Goal: Ask a question: Seek information or help from site administrators or community

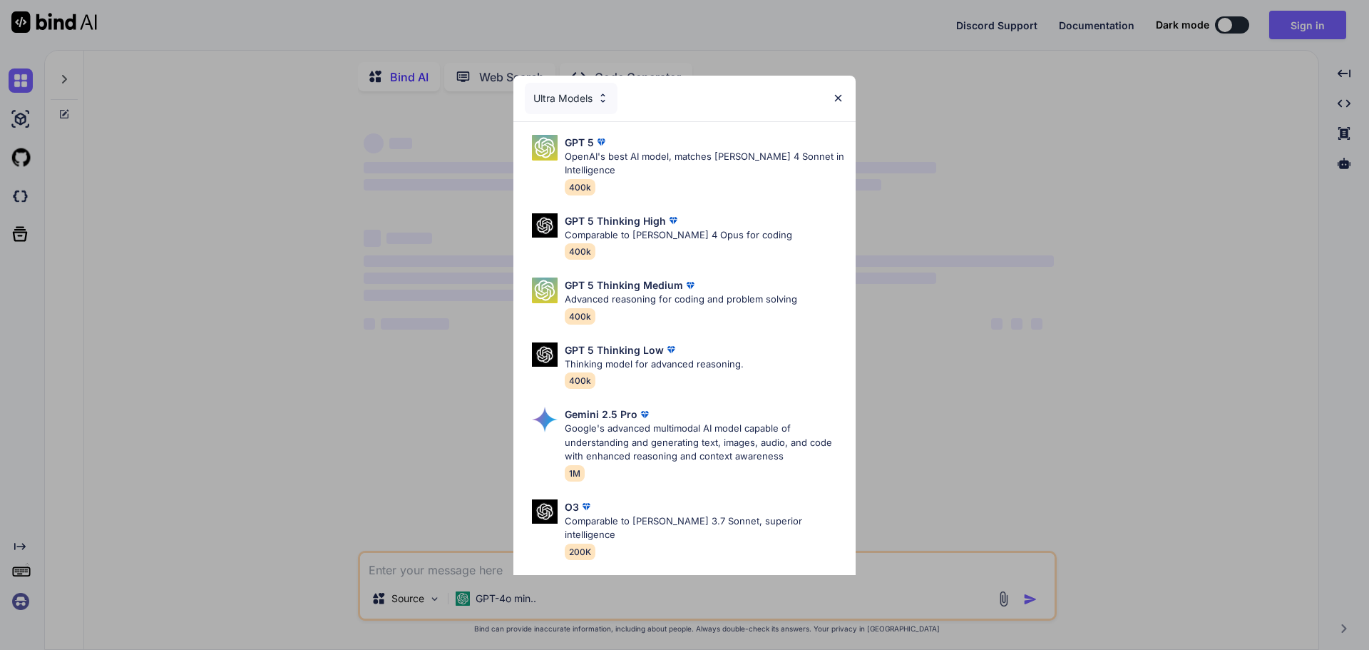
click at [840, 98] on img at bounding box center [838, 98] width 12 height 12
type textarea "x"
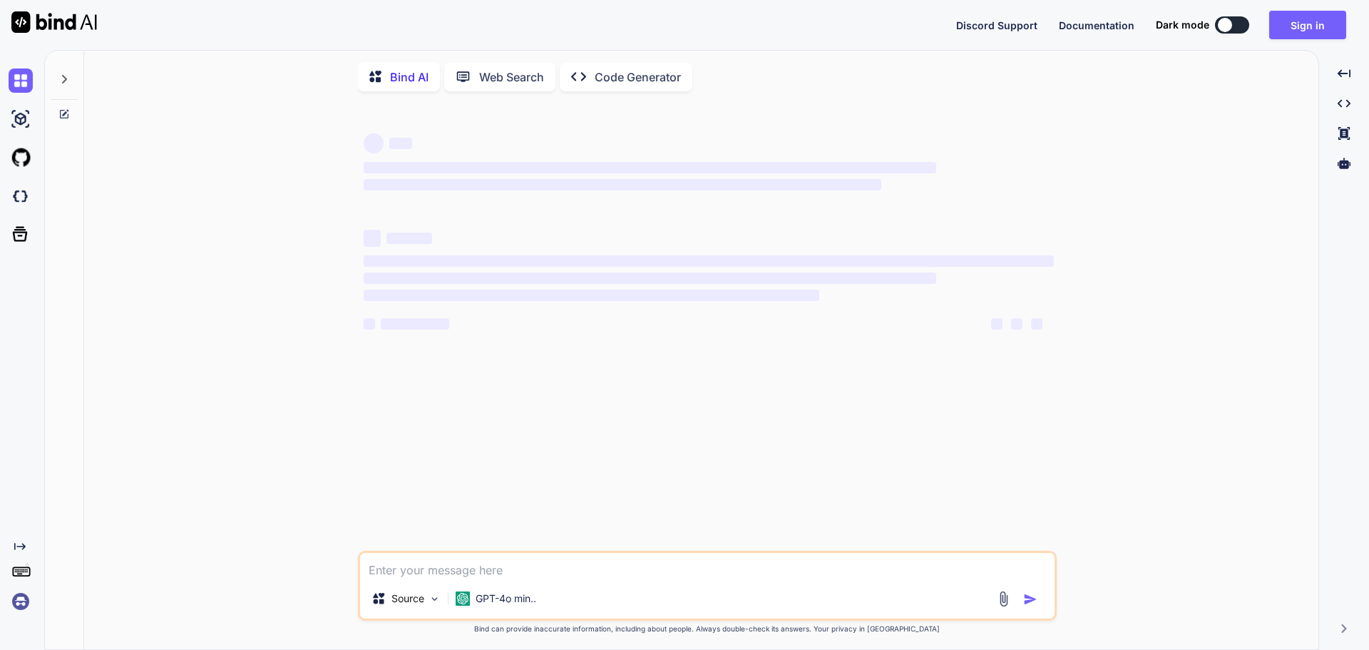
click at [487, 576] on textarea at bounding box center [707, 566] width 695 height 26
type textarea "c"
type textarea "x"
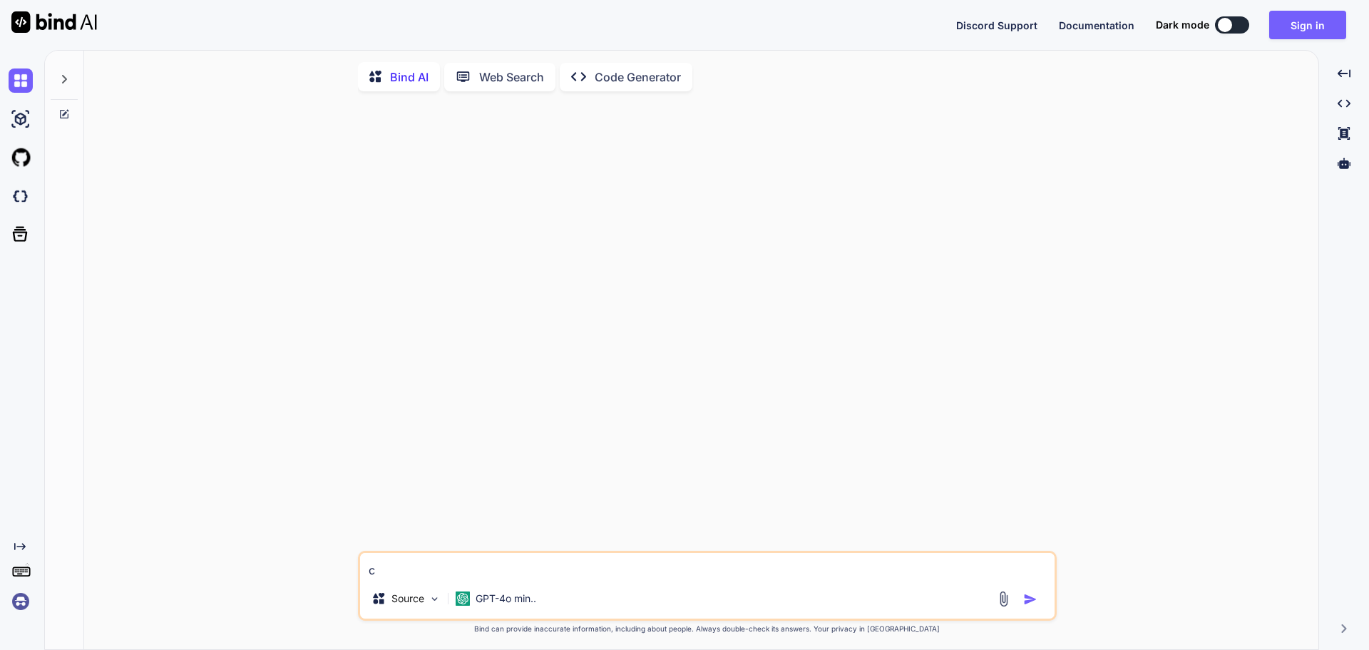
type textarea "c"
click at [1024, 602] on img "button" at bounding box center [1030, 599] width 14 height 14
type textarea "x"
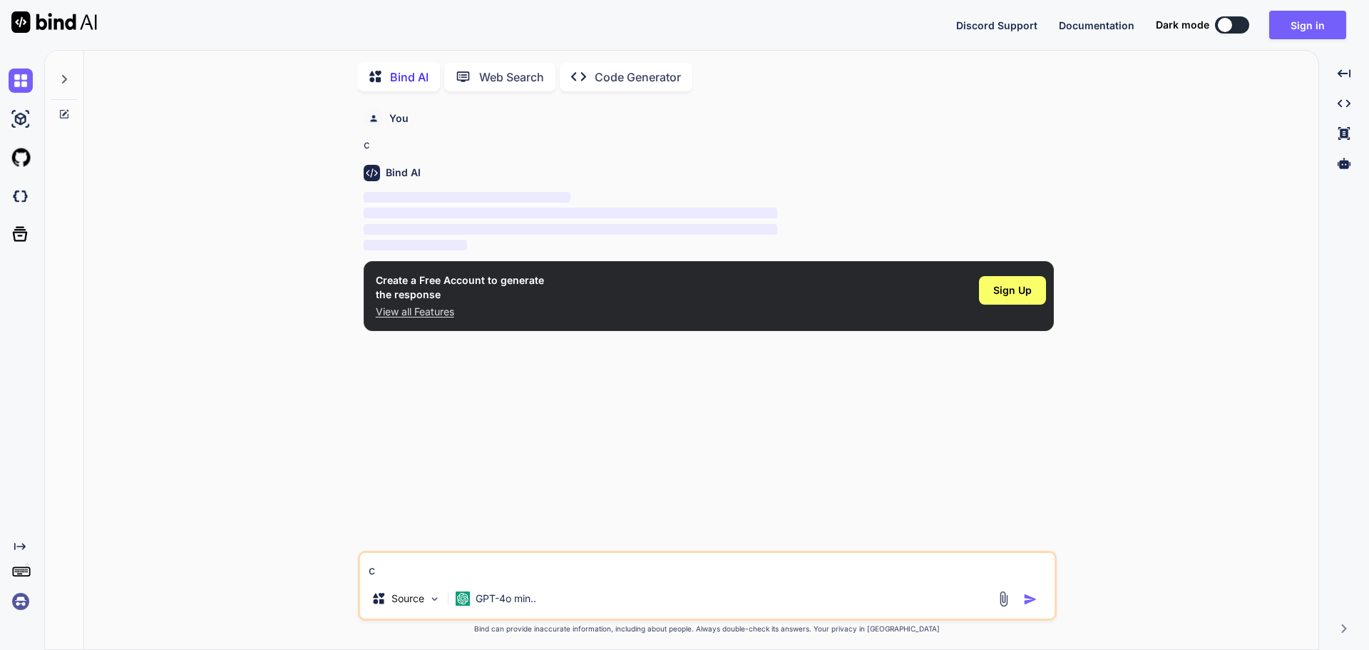
scroll to position [6, 0]
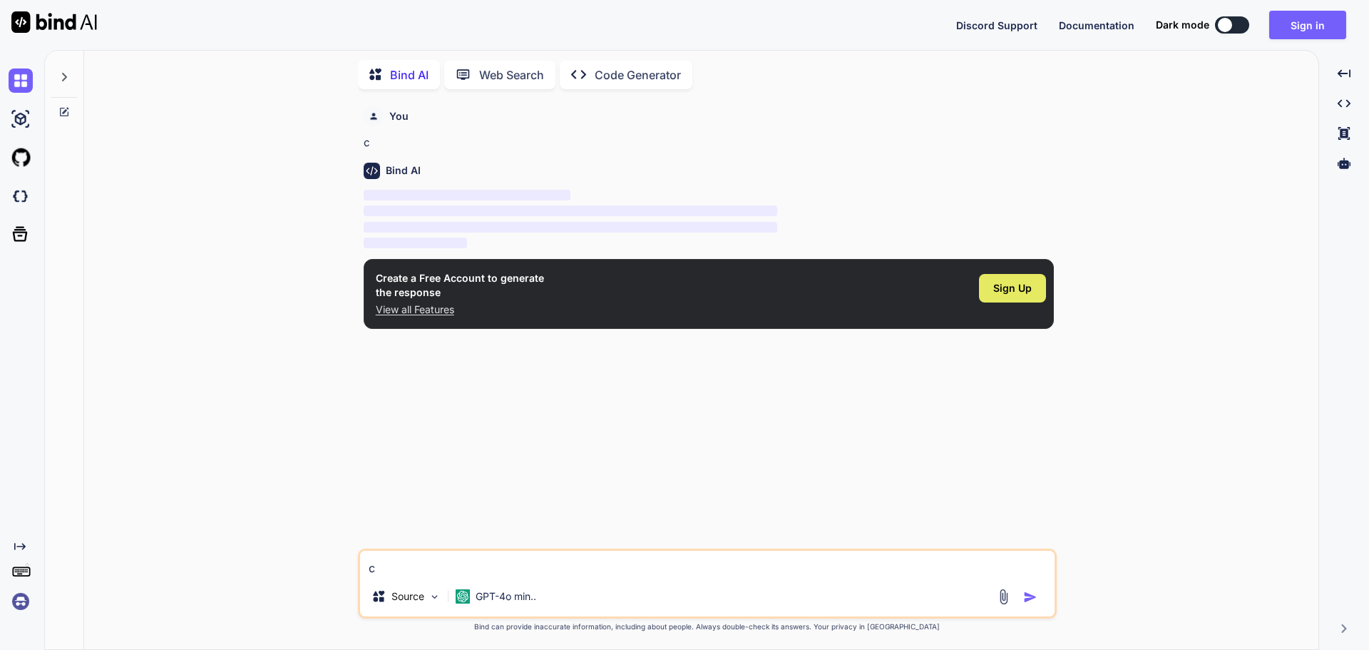
click at [1013, 290] on span "Sign Up" at bounding box center [1012, 288] width 39 height 14
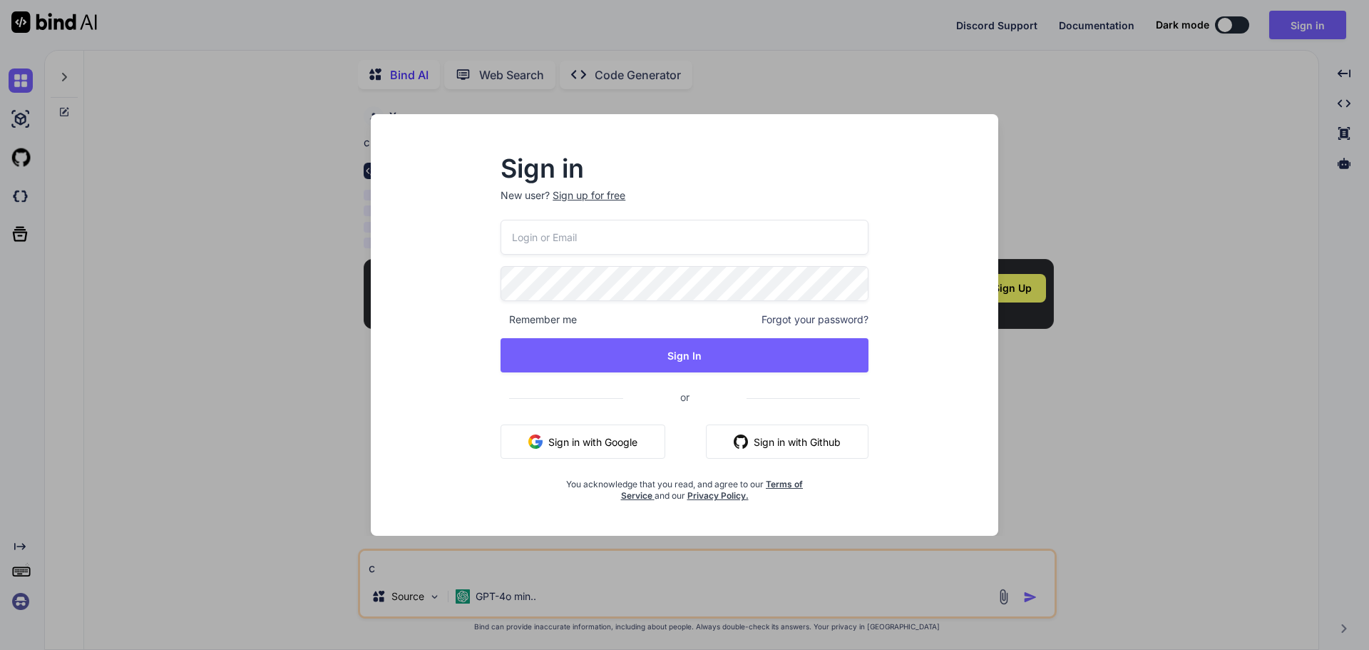
click at [593, 240] on input "email" at bounding box center [685, 237] width 368 height 35
type input "[EMAIL_ADDRESS][DOMAIN_NAME]"
click at [466, 287] on div "Sign in New user? Sign up for free [EMAIL_ADDRESS][DOMAIN_NAME] Remember me For…" at bounding box center [684, 338] width 605 height 396
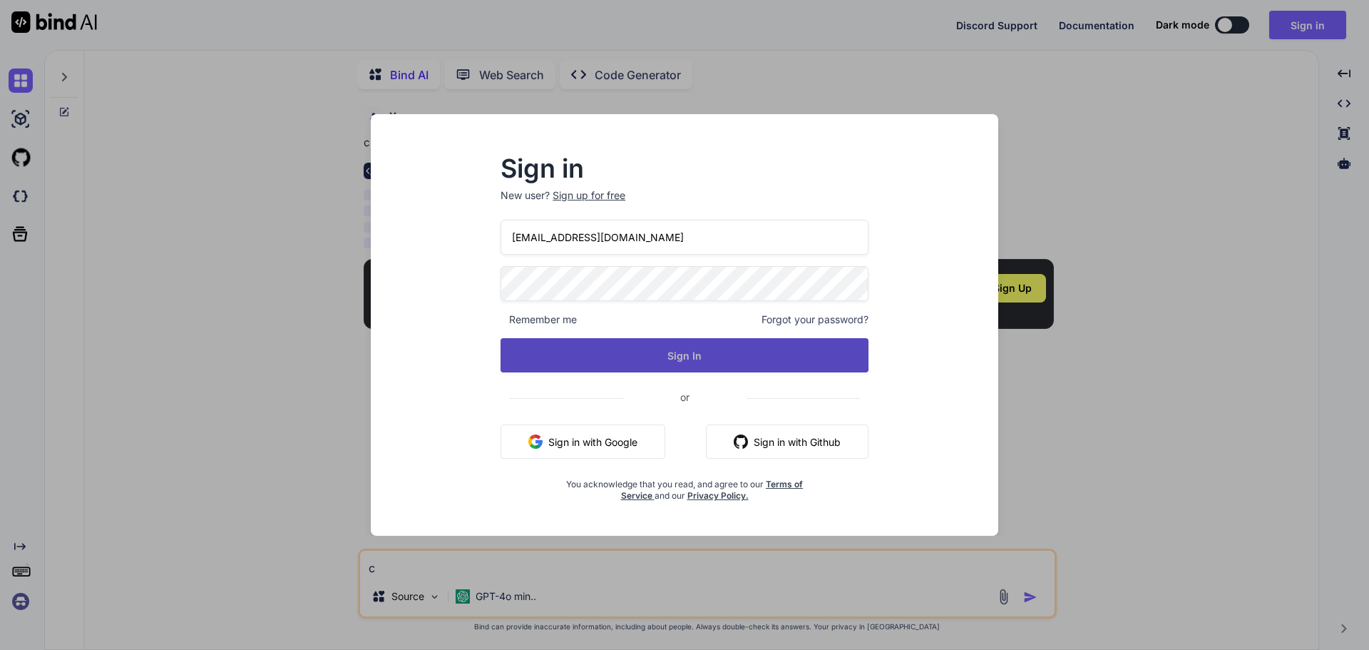
click at [583, 362] on button "Sign In" at bounding box center [685, 355] width 368 height 34
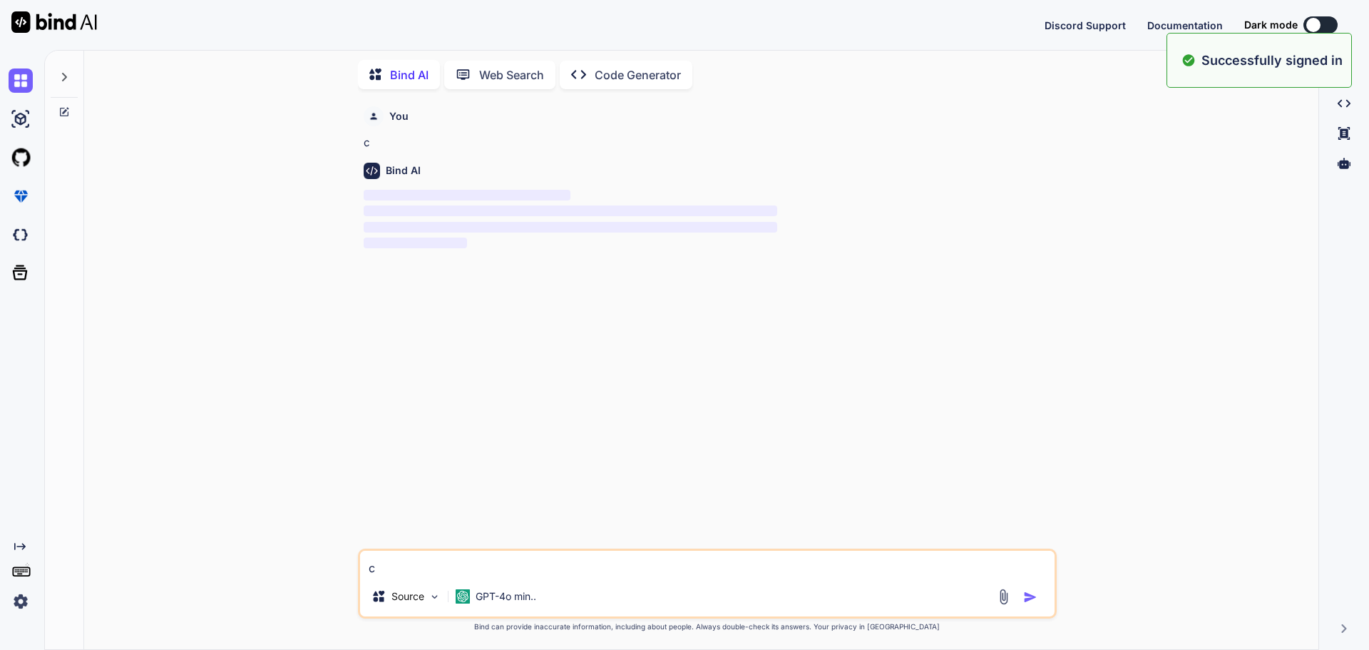
click at [514, 568] on textarea "c" at bounding box center [707, 564] width 695 height 26
type textarea "x"
type textarea "as"
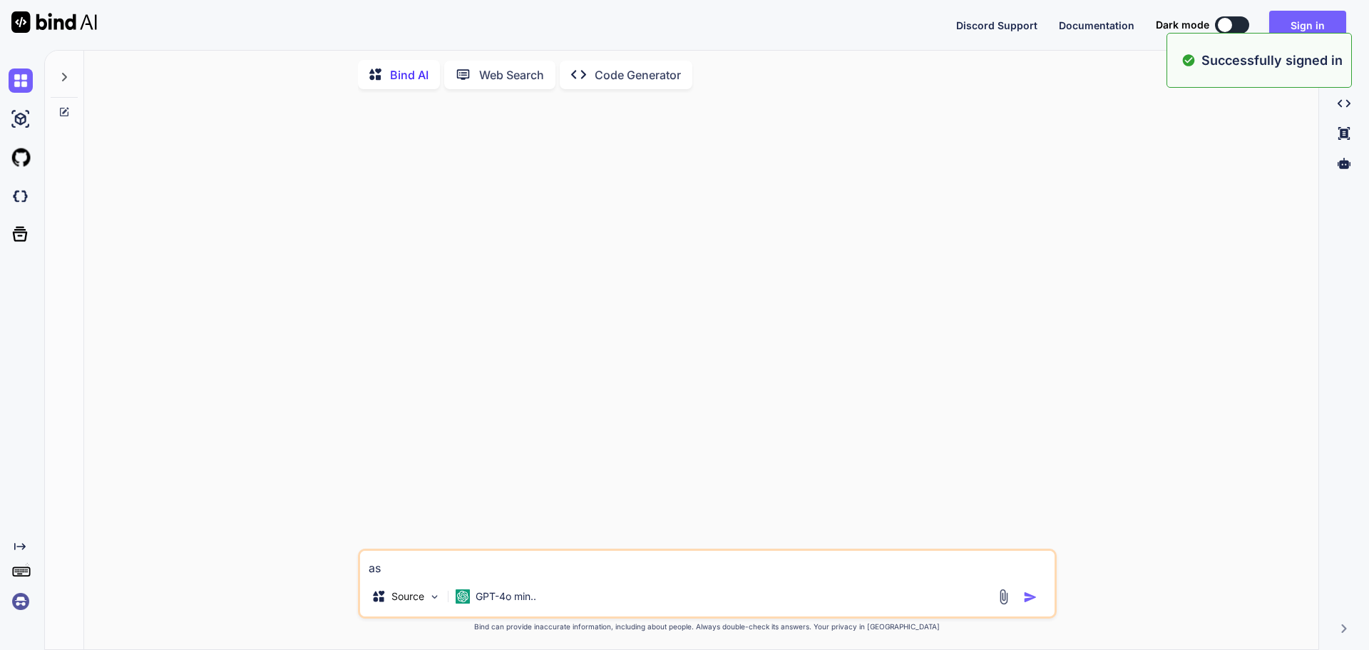
type textarea "x"
type textarea "as"
click at [1040, 603] on button "button" at bounding box center [1033, 597] width 20 height 14
type textarea "x"
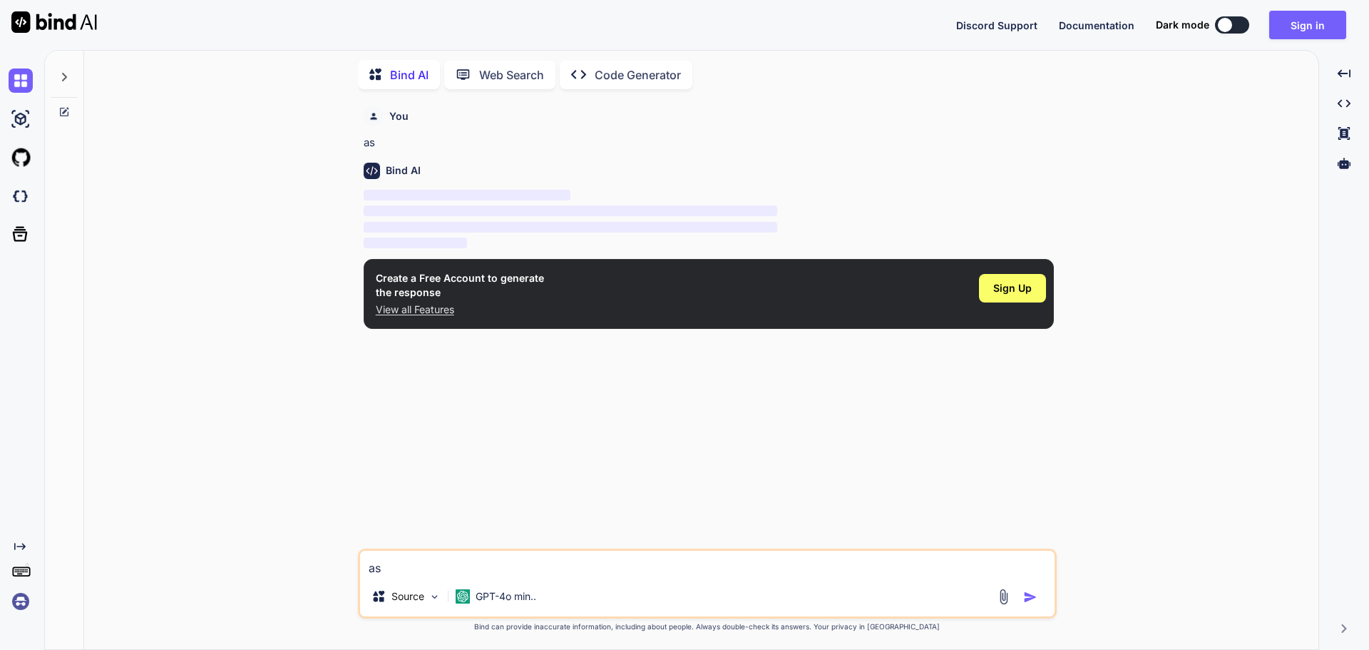
click at [1026, 597] on img "button" at bounding box center [1030, 597] width 14 height 14
click at [1009, 293] on span "Sign Up" at bounding box center [1012, 288] width 39 height 14
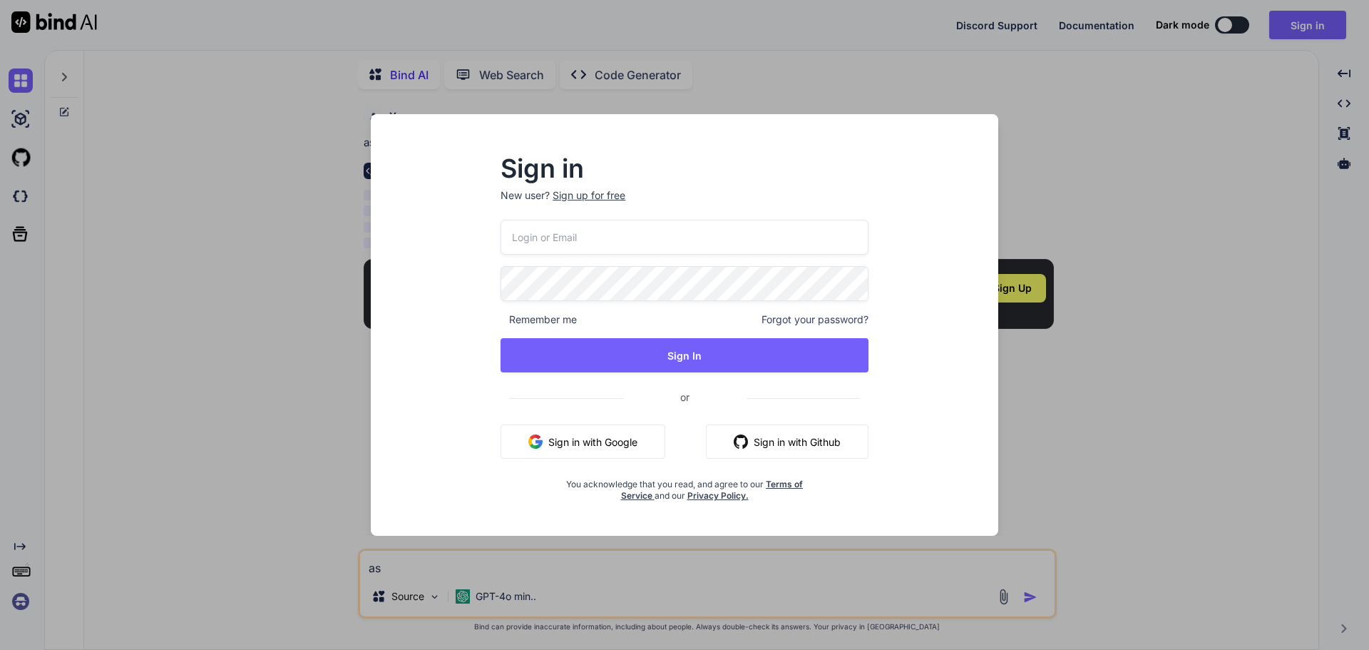
click at [612, 243] on input "email" at bounding box center [685, 237] width 368 height 35
click at [543, 236] on input "[PERSON_NAME][EMAIL_ADDRESS][DOMAIN_NAME]" at bounding box center [685, 237] width 368 height 35
drag, startPoint x: 632, startPoint y: 246, endPoint x: 422, endPoint y: 235, distance: 210.7
click at [422, 235] on div "Sign in New user? Sign up for free [EMAIL_ADDRESS][DOMAIN_NAME] Remember me For…" at bounding box center [684, 338] width 605 height 396
type input "[EMAIL_ADDRESS][DOMAIN_NAME]"
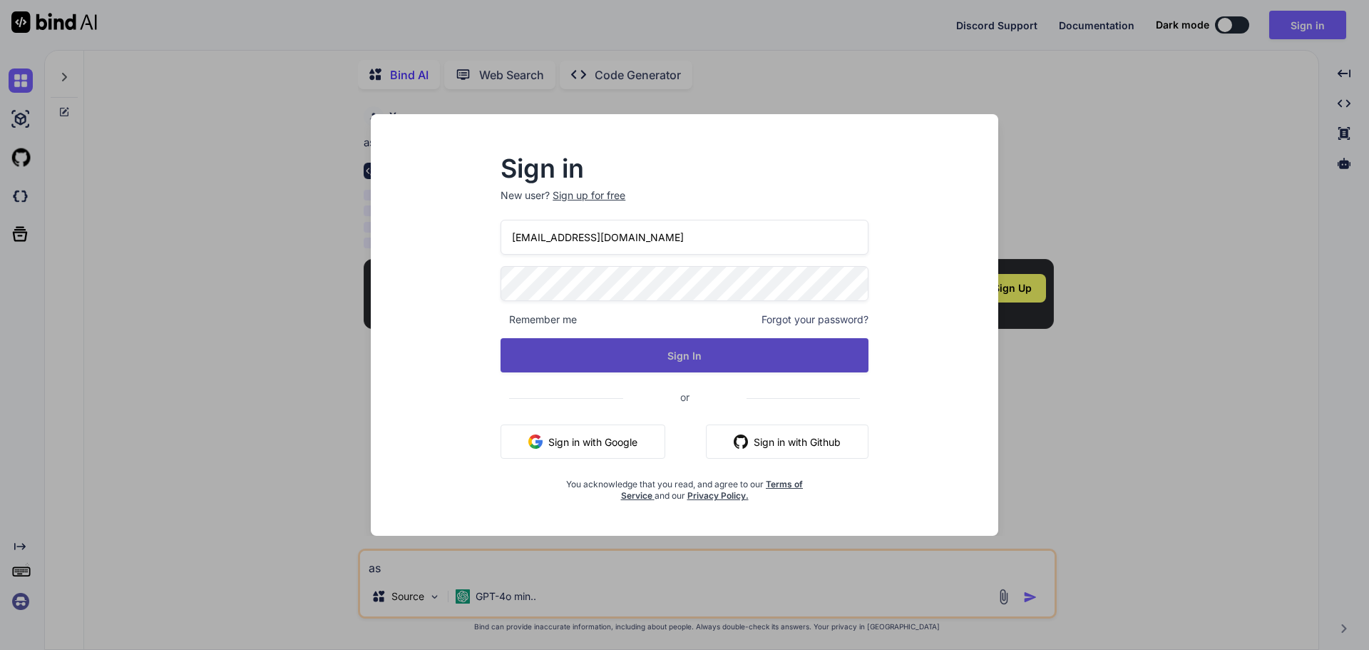
click at [531, 359] on button "Sign In" at bounding box center [685, 355] width 368 height 34
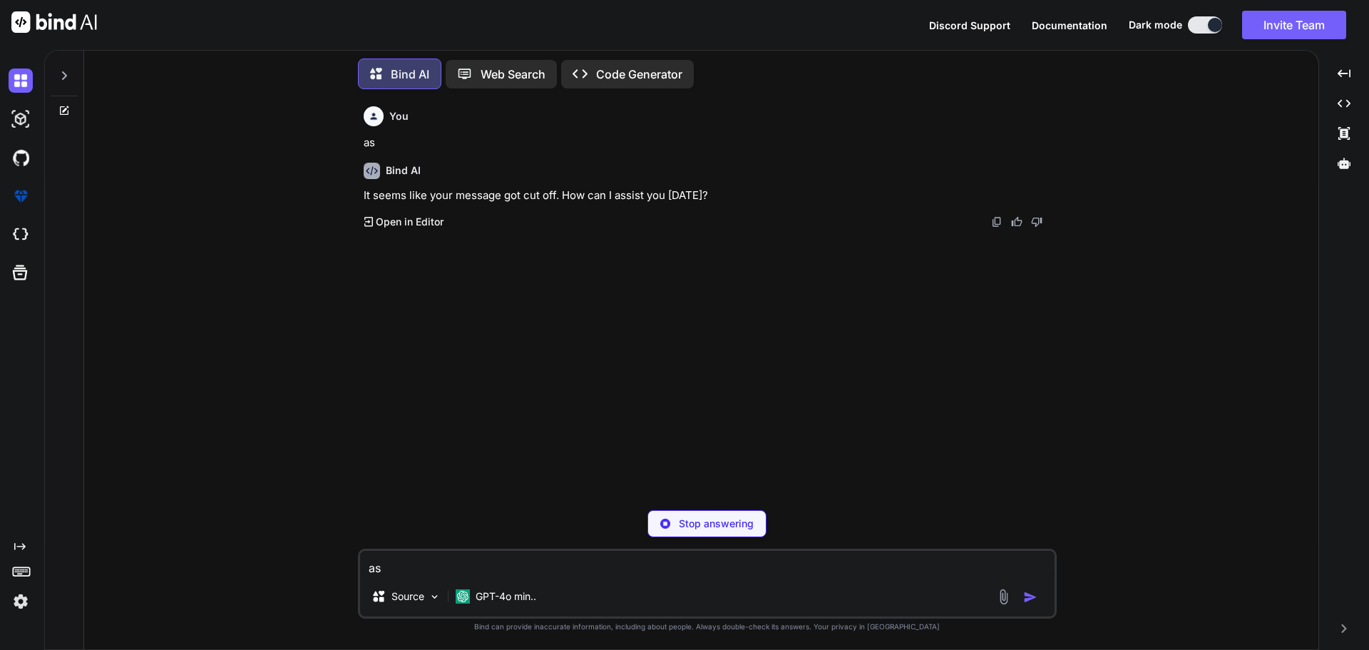
type textarea "x"
click at [433, 555] on textarea "as" at bounding box center [707, 564] width 695 height 26
type textarea "I"
type textarea "x"
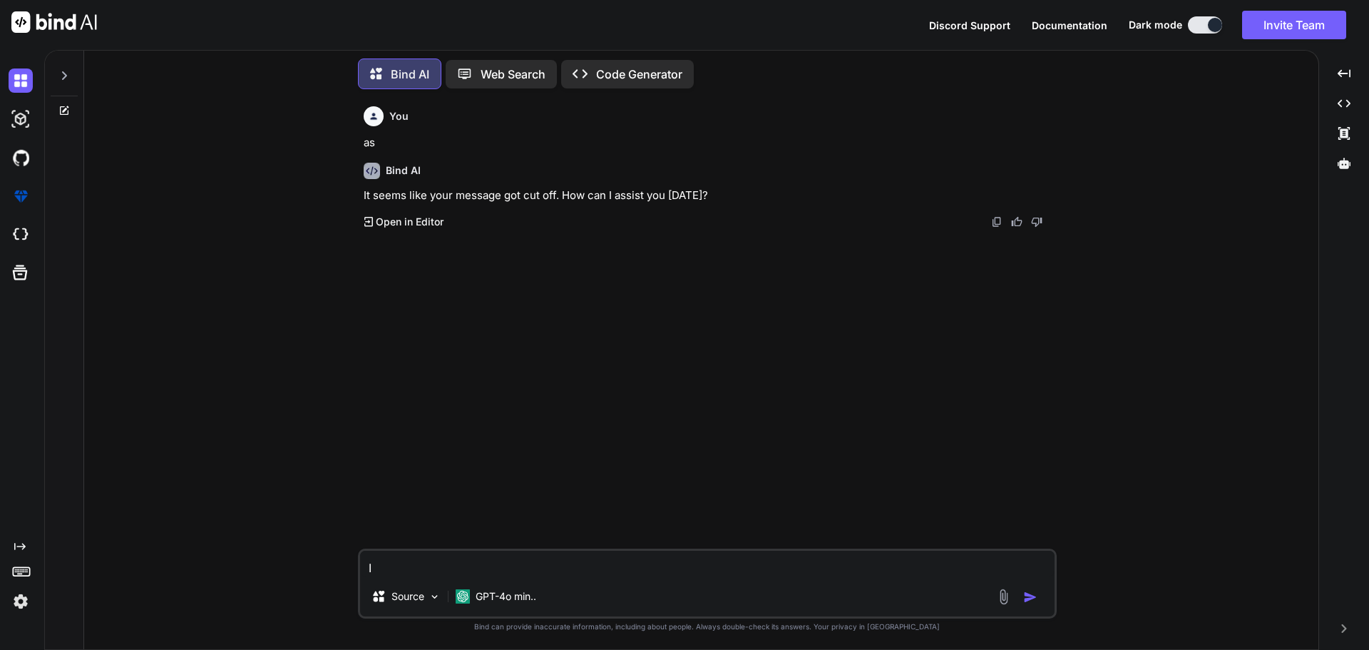
type textarea "I"
type textarea "x"
type textarea "I w"
type textarea "x"
type textarea "I wa"
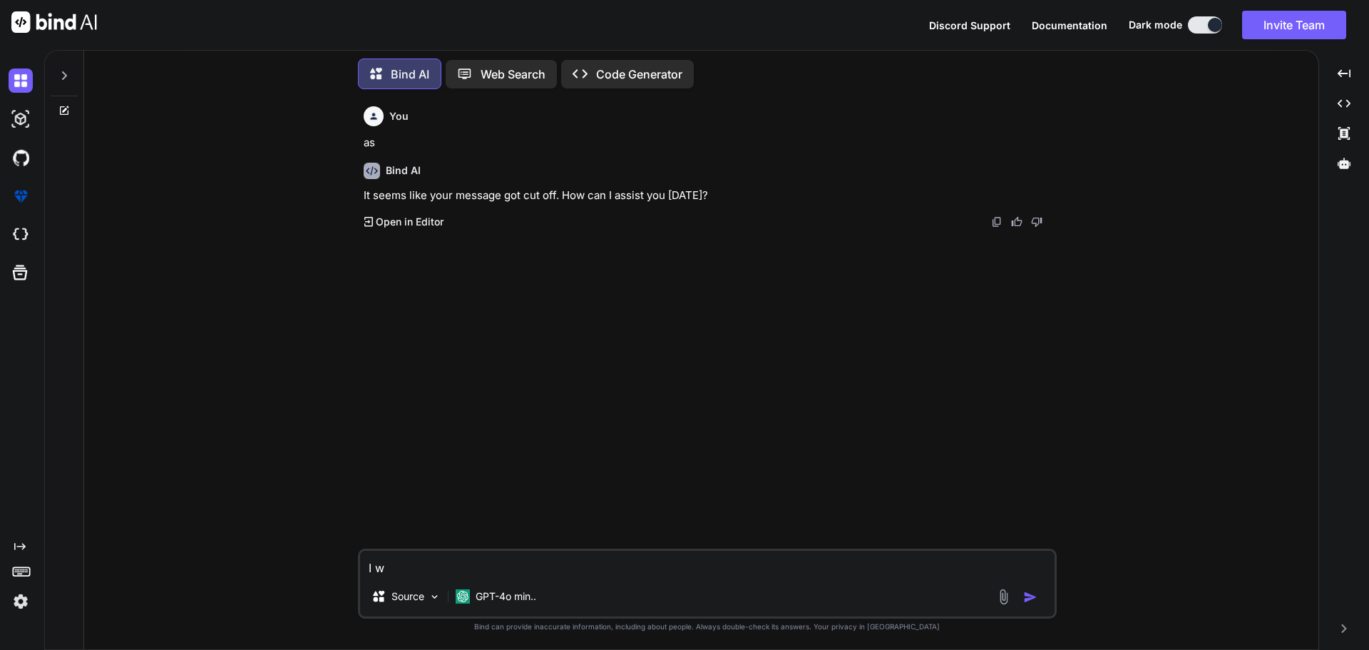
type textarea "x"
type textarea "I wan"
type textarea "x"
type textarea "I want"
type textarea "x"
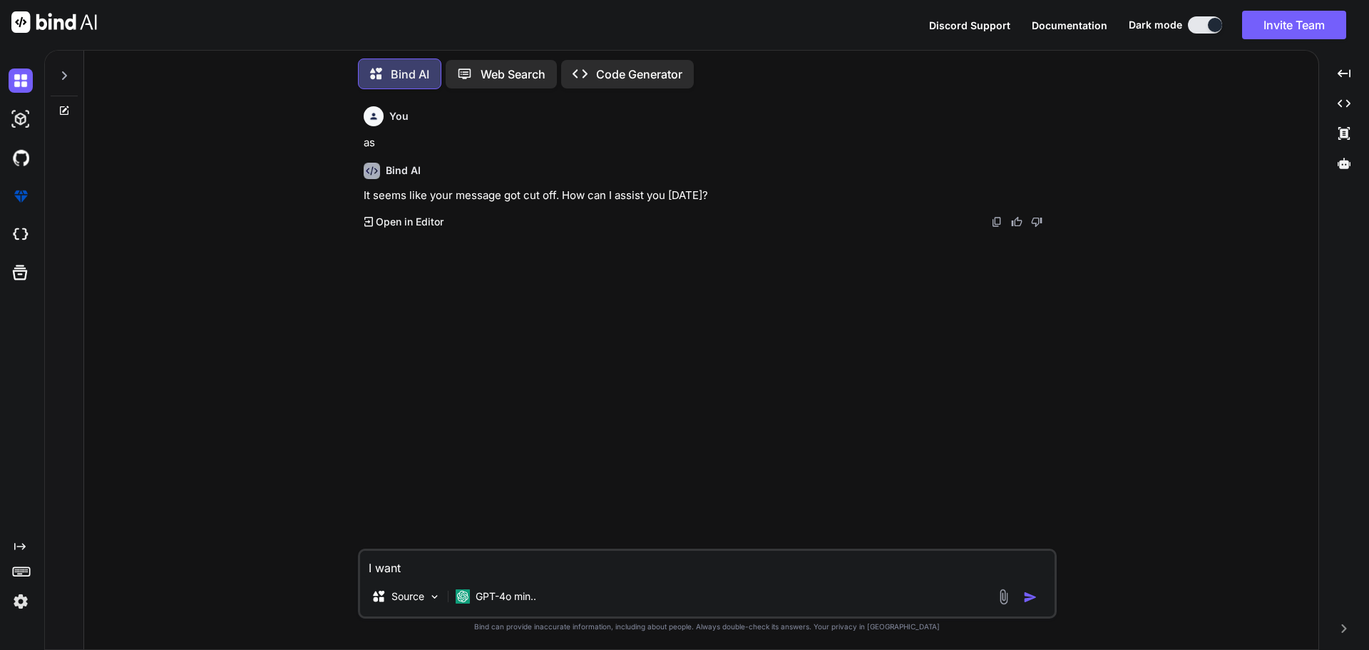
type textarea "I want"
type textarea "x"
type textarea "I want t"
type textarea "x"
type textarea "I want ti"
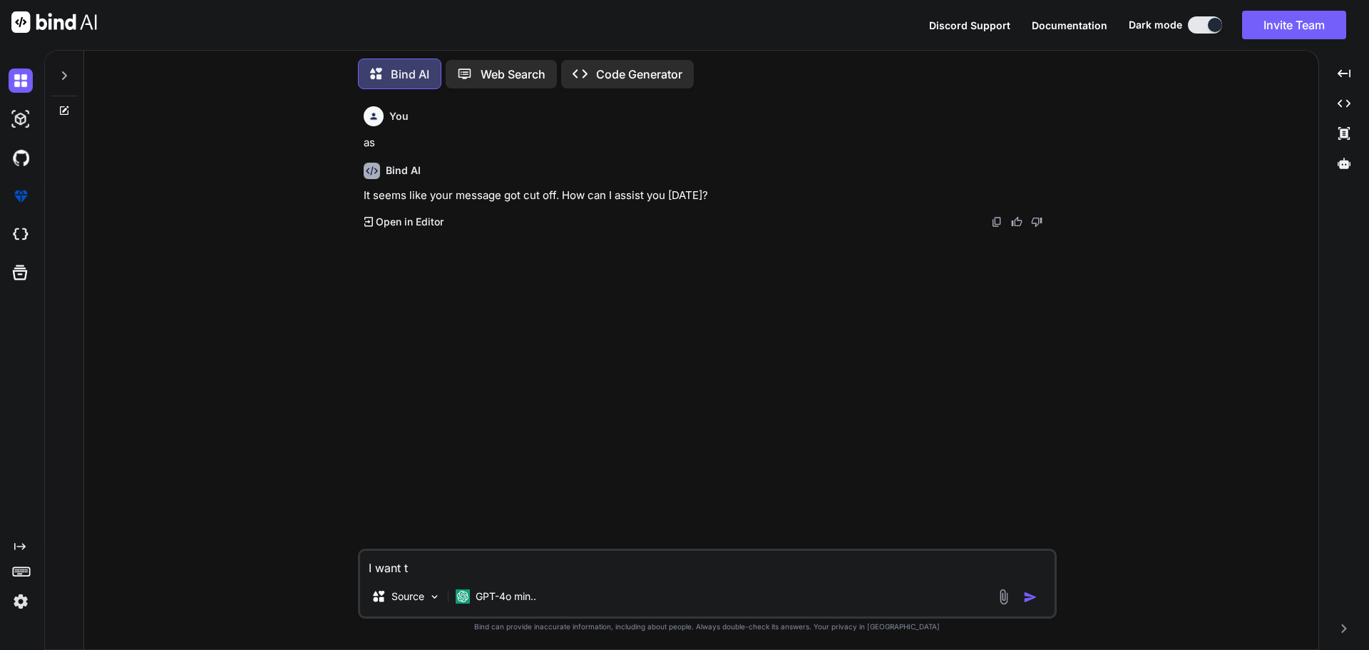
type textarea "x"
type textarea "I want t"
type textarea "x"
type textarea "I want to"
type textarea "x"
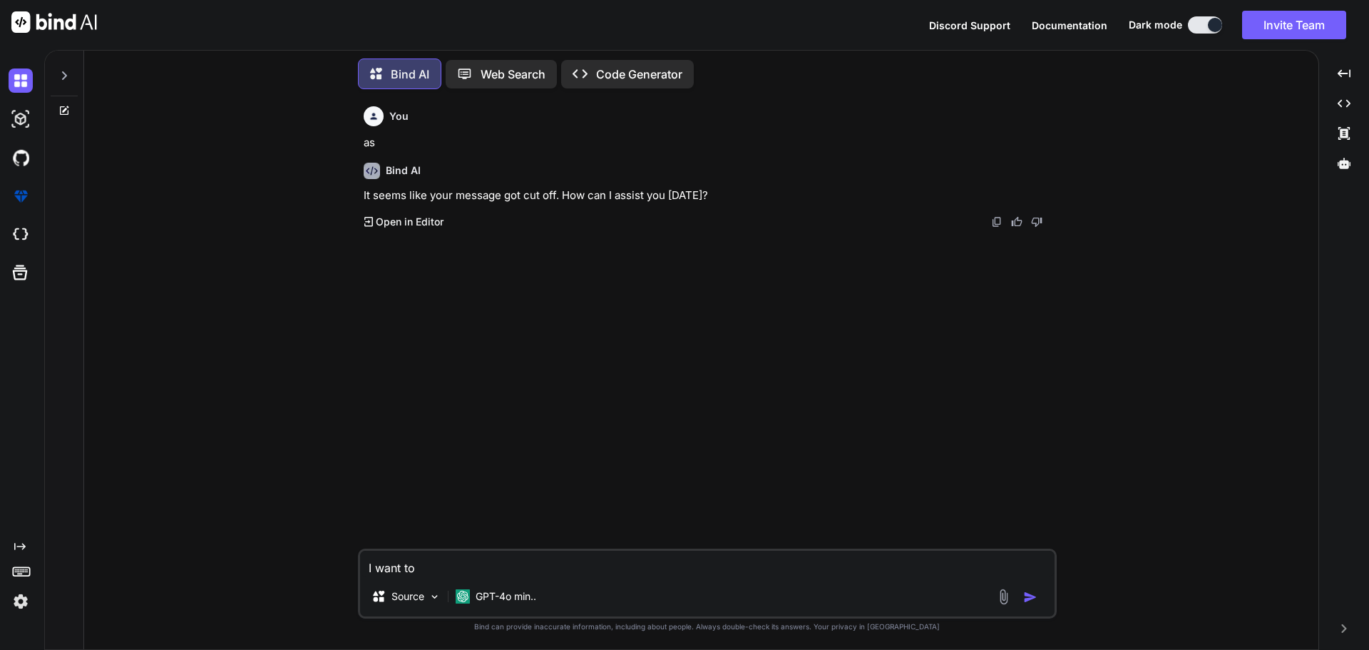
type textarea "I want to"
type textarea "x"
type textarea "I want to t"
type textarea "x"
type textarea "I want to th"
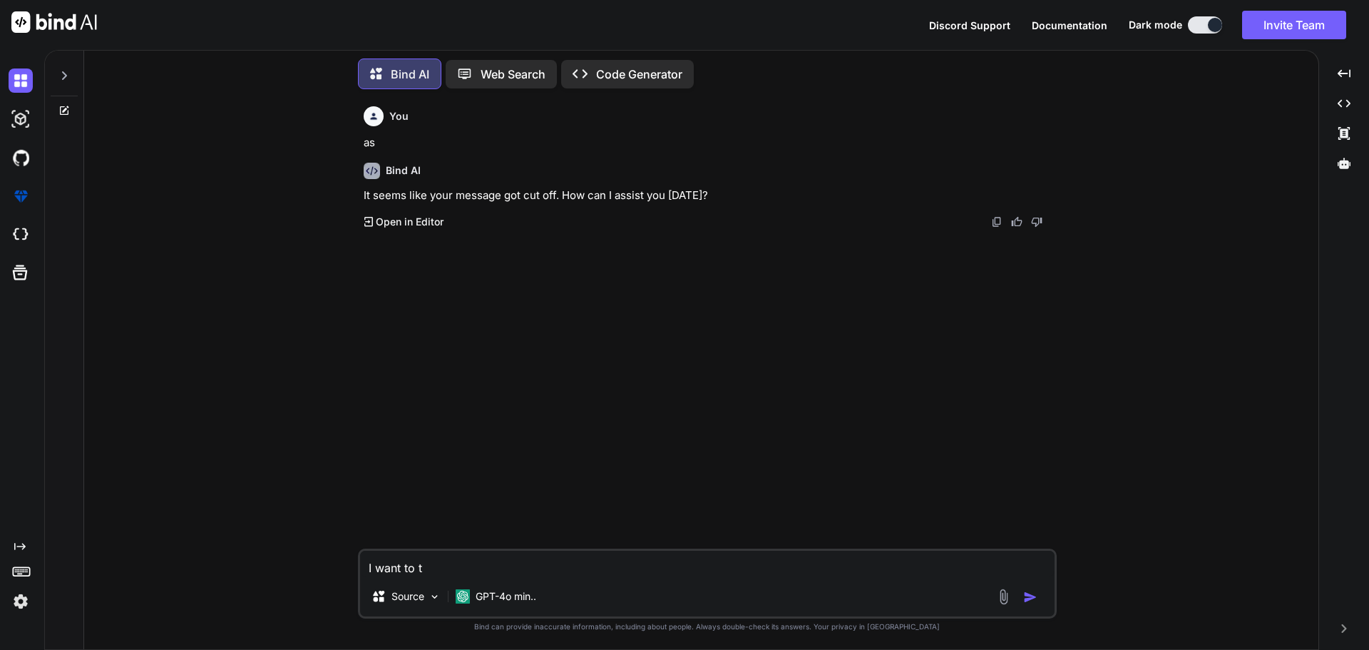
type textarea "x"
type textarea "I want to thi"
type textarea "x"
type textarea "I want to this"
type textarea "x"
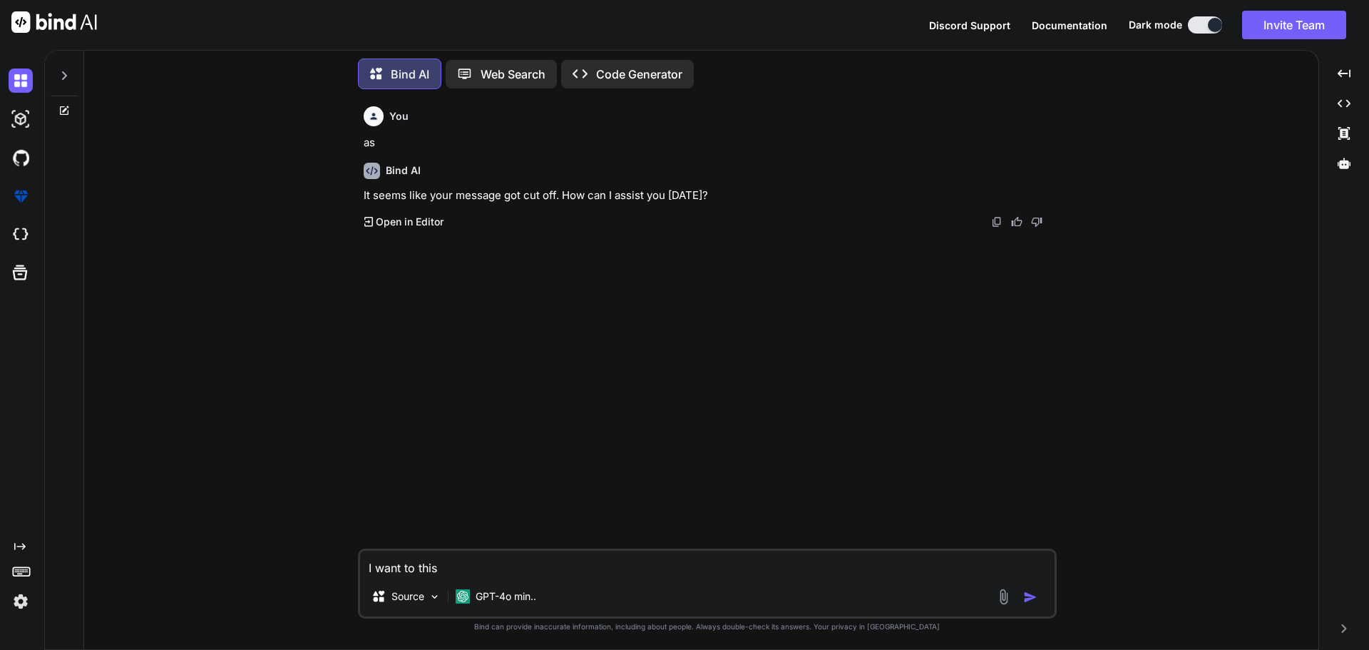
type textarea "I want to this"
type textarea "x"
type textarea "I want to this p"
type textarea "x"
type textarea "I want to this pr"
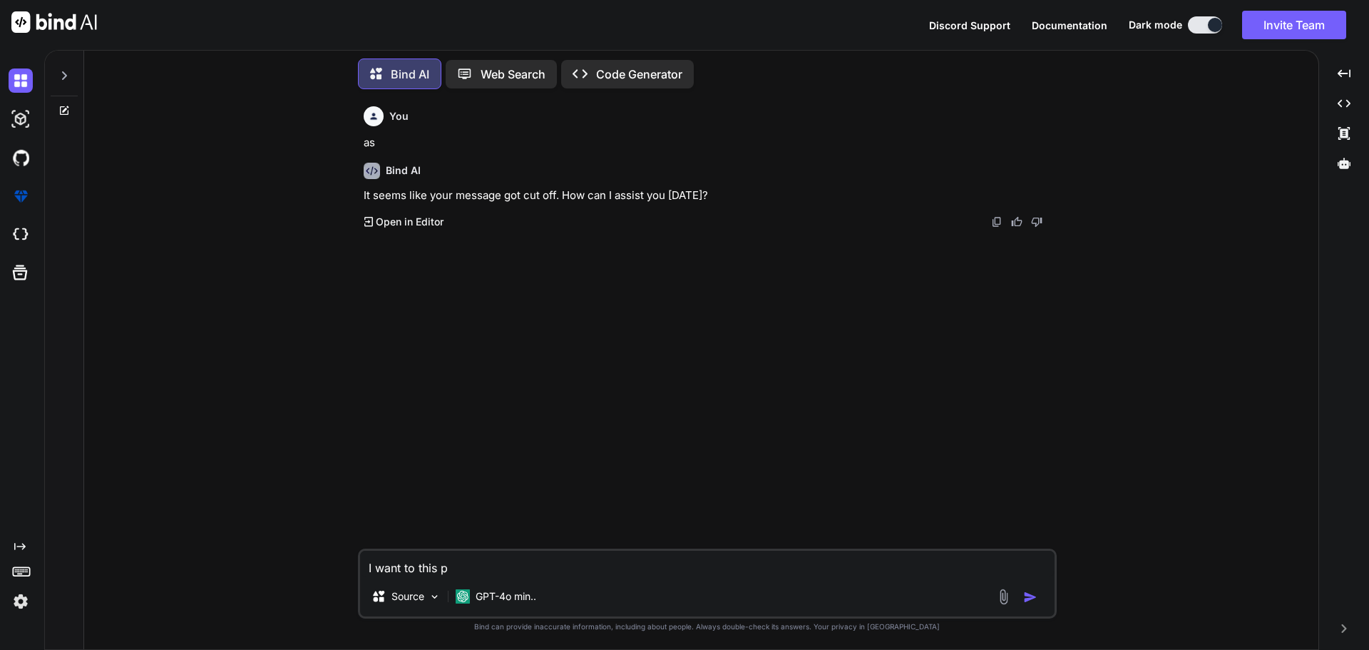
type textarea "x"
type textarea "I want to this pro"
type textarea "x"
type textarea "I want to this proc"
type textarea "x"
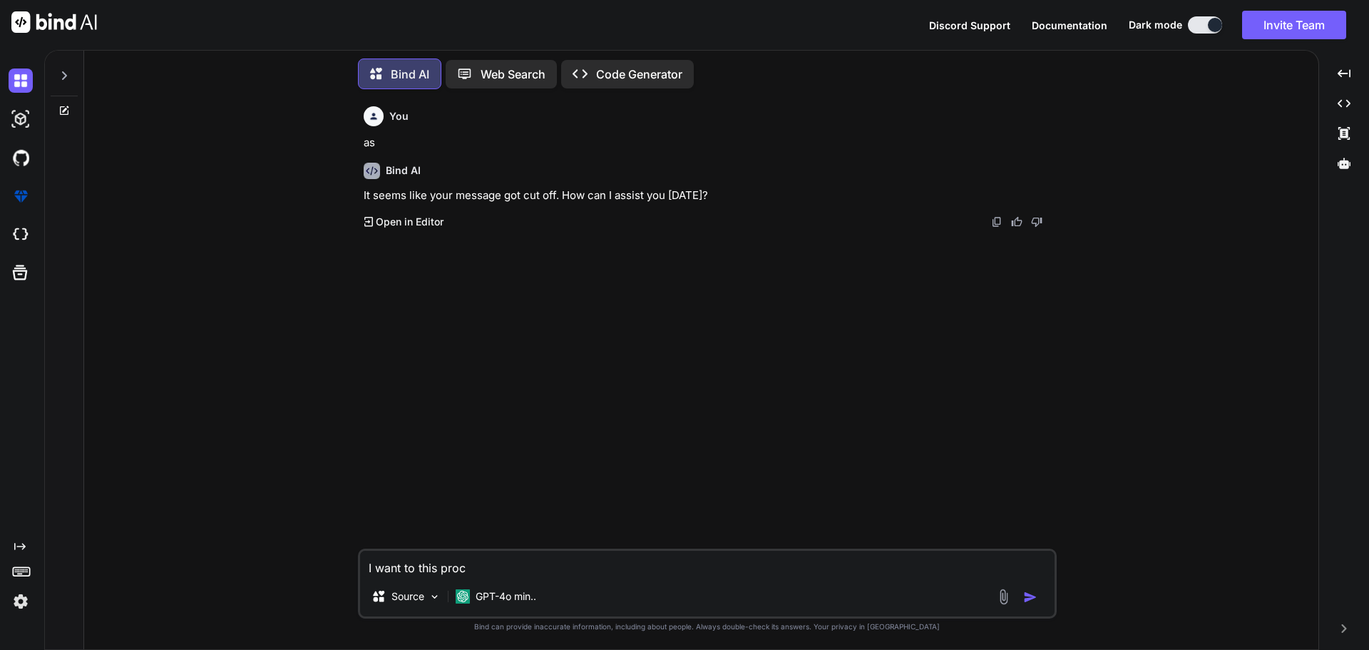
type textarea "I want to this proce"
type textarea "x"
type textarea "I want to this proced"
type textarea "x"
type textarea "I want to this procedu"
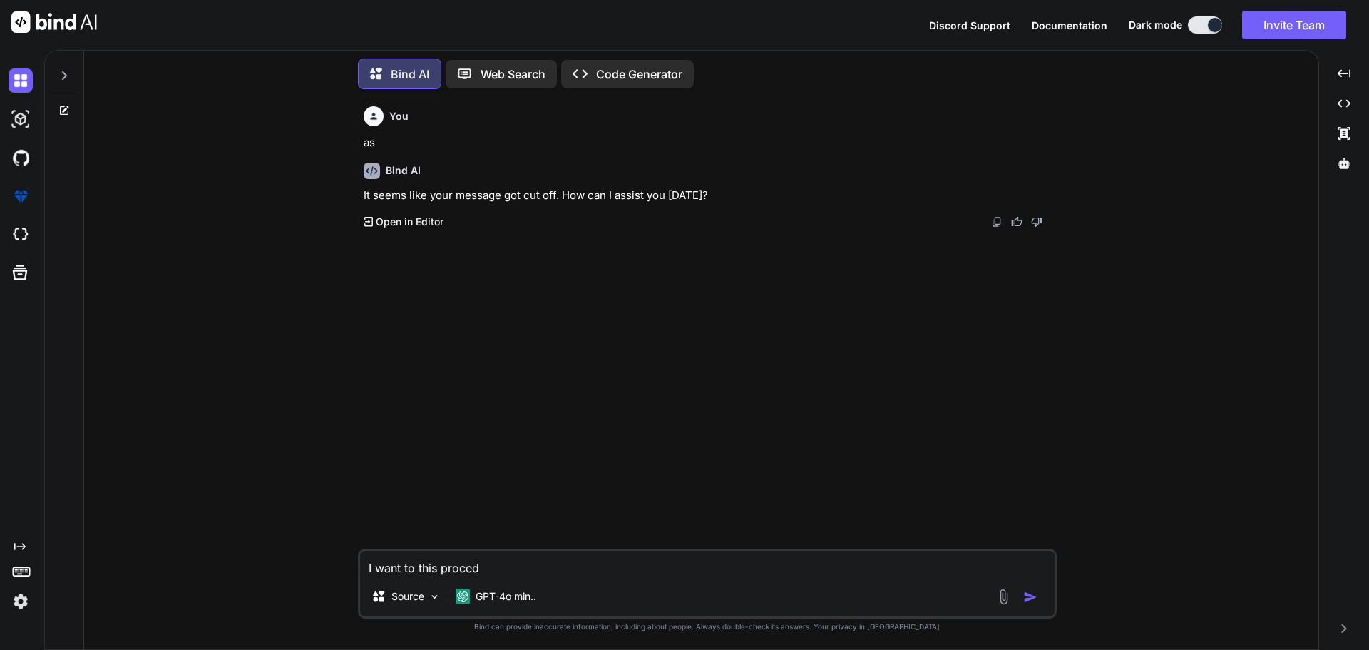
type textarea "x"
type textarea "I want to this procedur"
type textarea "x"
type textarea "I want to this procedure"
type textarea "x"
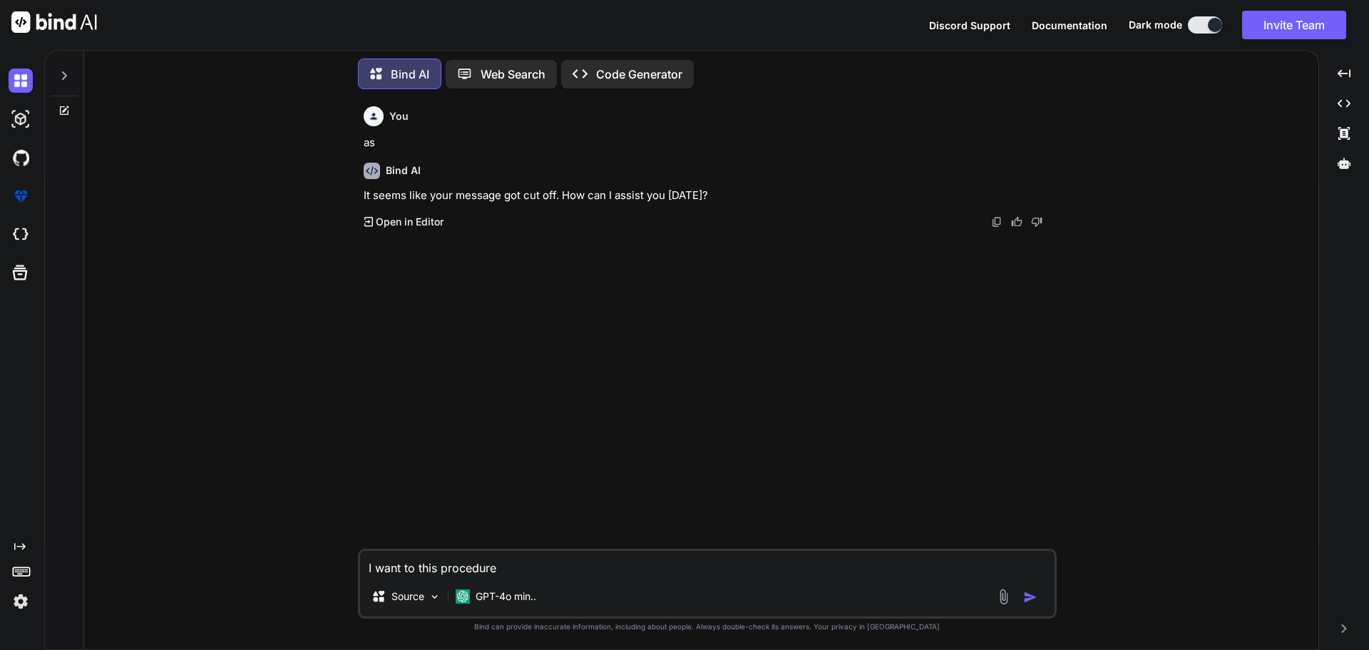
type textarea "I want to this procedure"
type textarea "x"
paste textarea "USE [MasterCare-HLTR-Dev] GO /****** Object: StoredProcedure [dbo].[spServiceTa…"
type textarea "I want to this procedure USE [MasterCare-HLTR-Dev] GO /****** Object: StoredPro…"
type textarea "x"
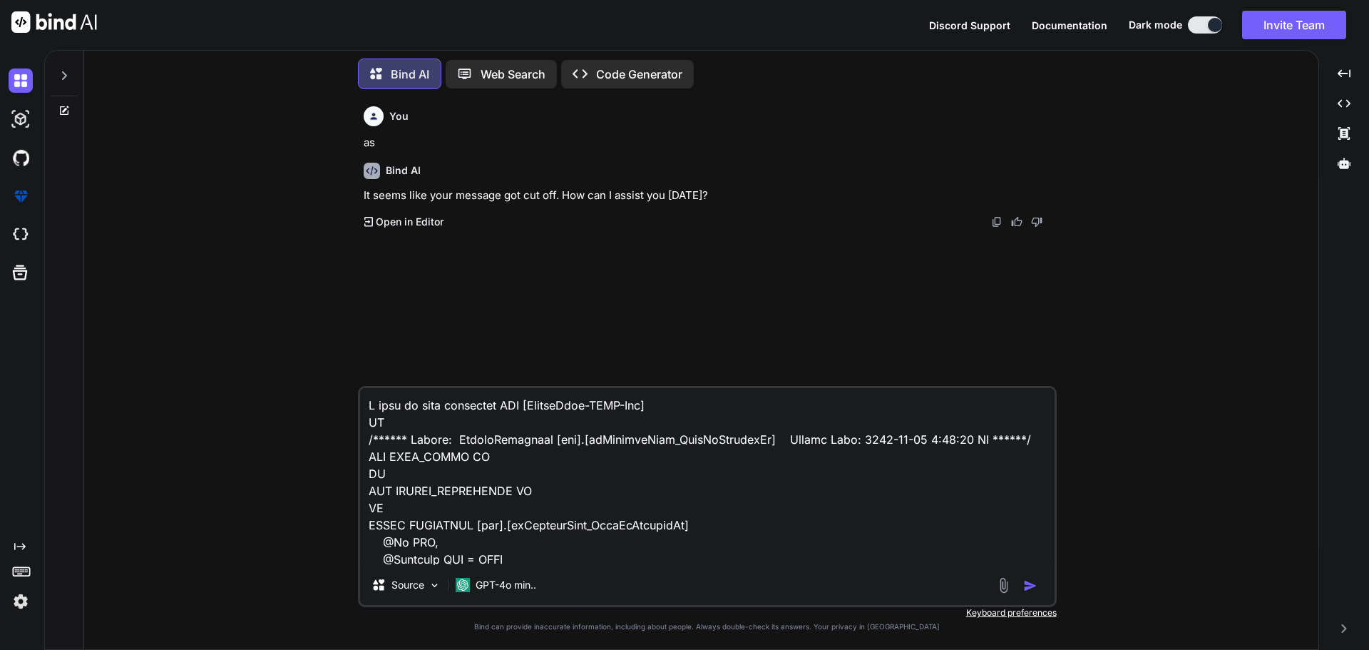
scroll to position [583, 0]
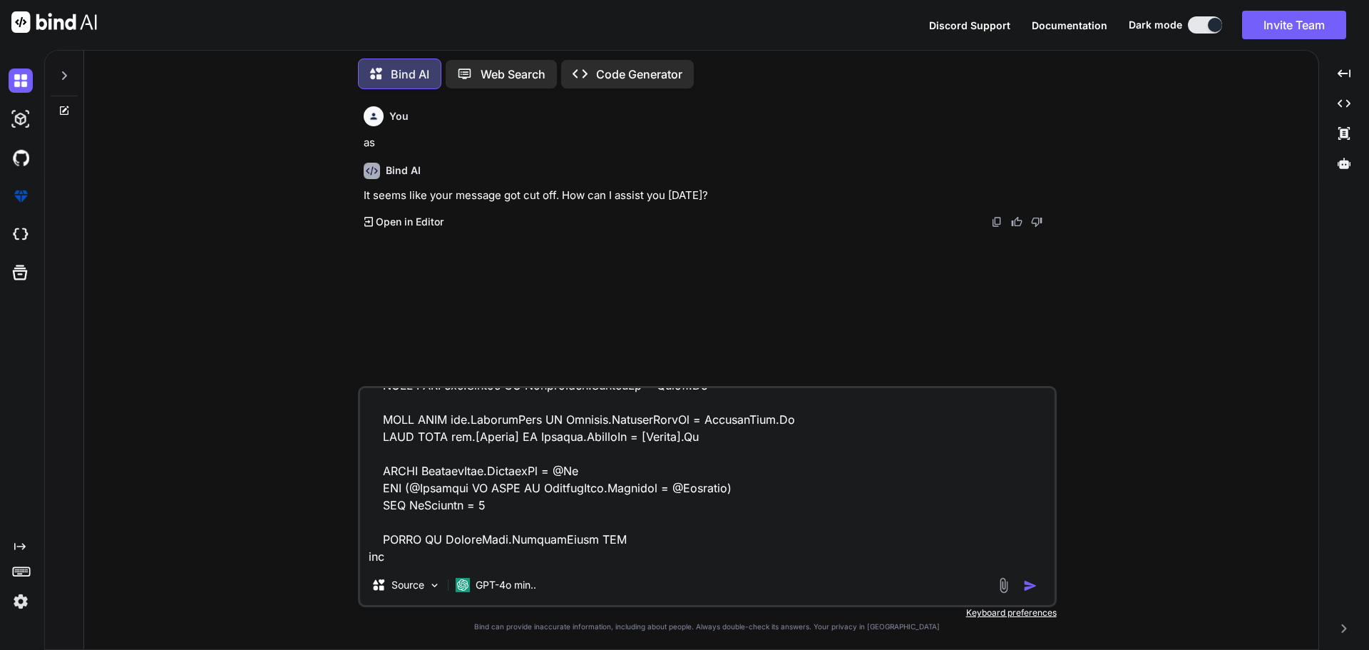
type textarea "I want to this procedure USE [MasterCare-HLTR-Dev] GO /****** Object: StoredPro…"
type textarea "x"
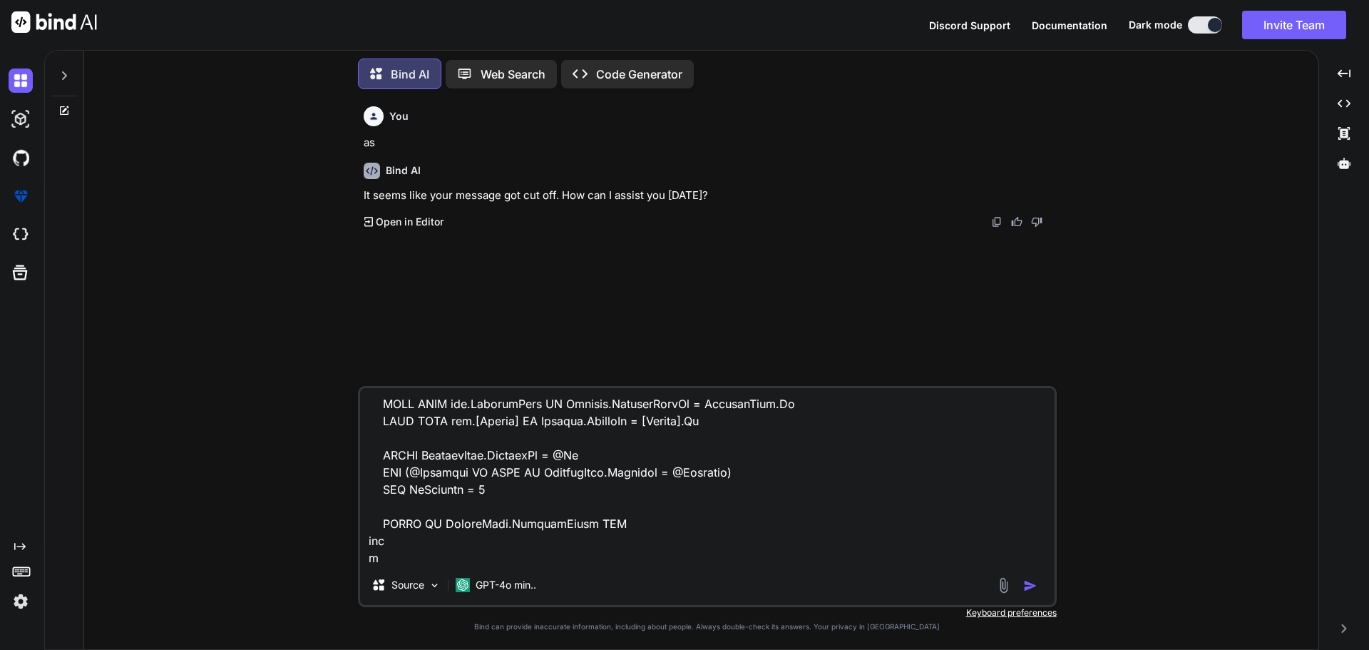
type textarea "I want to this procedure USE [MasterCare-HLTR-Dev] GO /****** Object: StoredPro…"
type textarea "x"
type textarea "I want to this procedure USE [MasterCare-HLTR-Dev] GO /****** Object: StoredPro…"
type textarea "x"
type textarea "I want to this procedure USE [MasterCare-HLTR-Dev] GO /****** Object: StoredPro…"
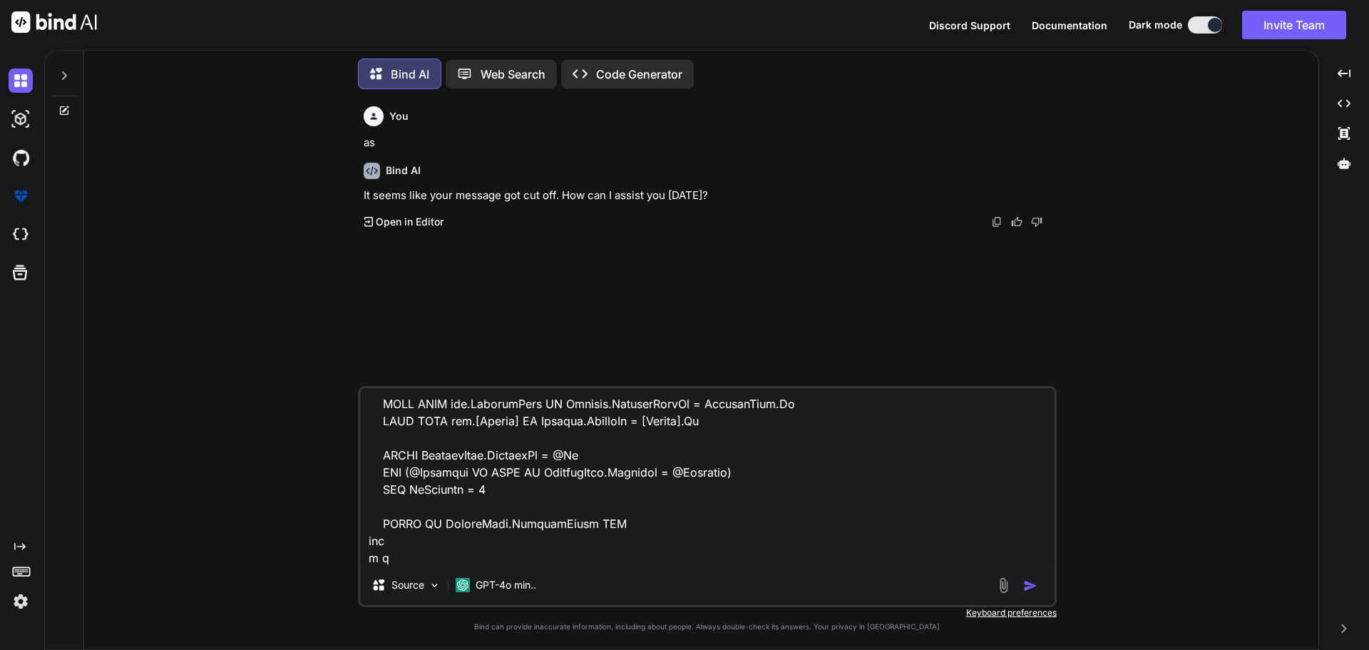
type textarea "x"
type textarea "I want to this procedure USE [MasterCare-HLTR-Dev] GO /****** Object: StoredPro…"
type textarea "x"
type textarea "I want to this procedure USE [MasterCare-HLTR-Dev] GO /****** Object: StoredPro…"
type textarea "x"
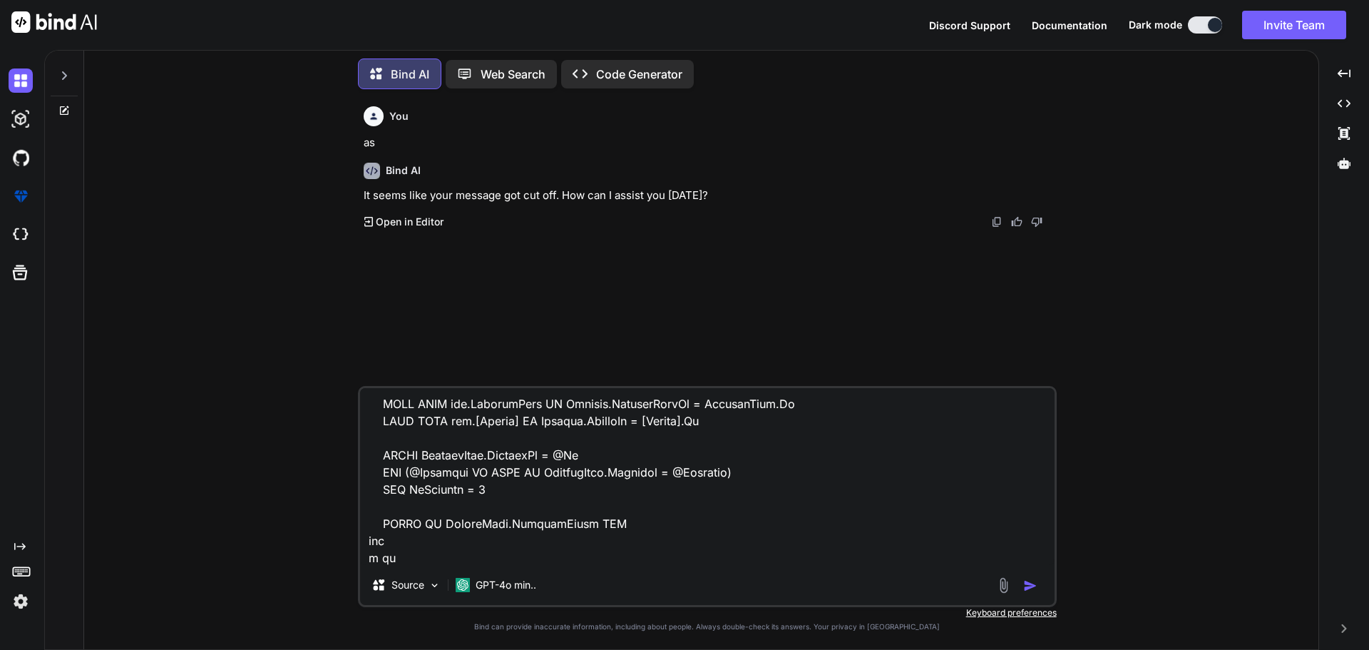
type textarea "I want to this procedure USE [MasterCare-HLTR-Dev] GO /****** Object: StoredPro…"
type textarea "x"
type textarea "I want to this procedure USE [MasterCare-HLTR-Dev] GO /****** Object: StoredPro…"
type textarea "x"
type textarea "I want to this procedure USE [MasterCare-HLTR-Dev] GO /****** Object: StoredPro…"
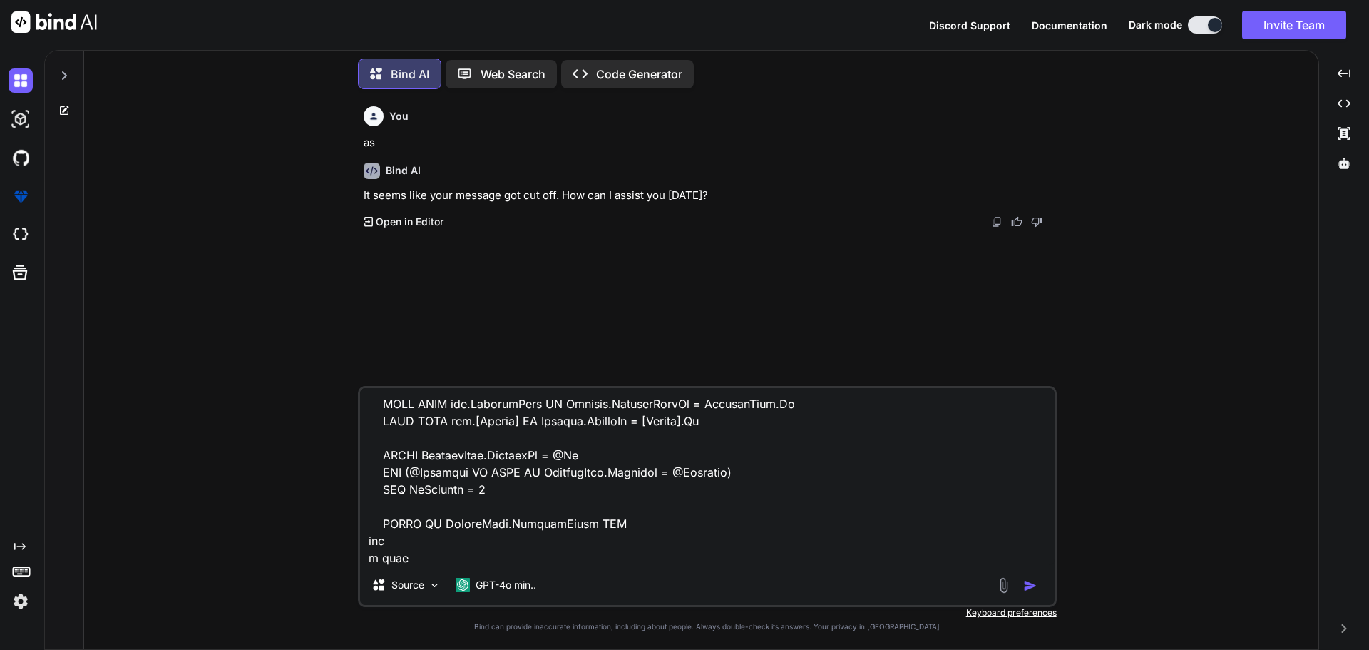
type textarea "x"
type textarea "I want to this procedure USE [MasterCare-HLTR-Dev] GO /****** Object: StoredPro…"
type textarea "x"
type textarea "I want to this procedure USE [MasterCare-HLTR-Dev] GO /****** Object: StoredPro…"
type textarea "x"
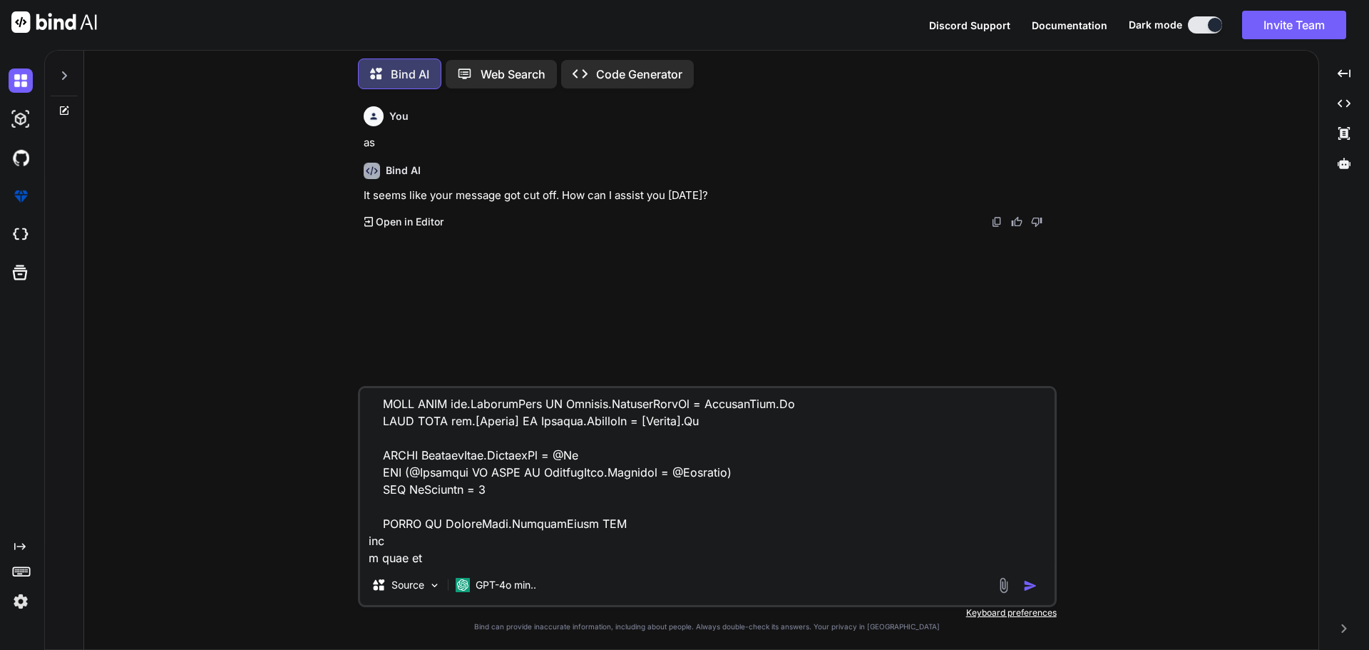
type textarea "I want to this procedure USE [MasterCare-HLTR-Dev] GO /****** Object: StoredPro…"
type textarea "x"
type textarea "I want to this procedure USE [MasterCare-HLTR-Dev] GO /****** Object: StoredPro…"
type textarea "x"
type textarea "I want to this procedure USE [MasterCare-HLTR-Dev] GO /****** Object: StoredPro…"
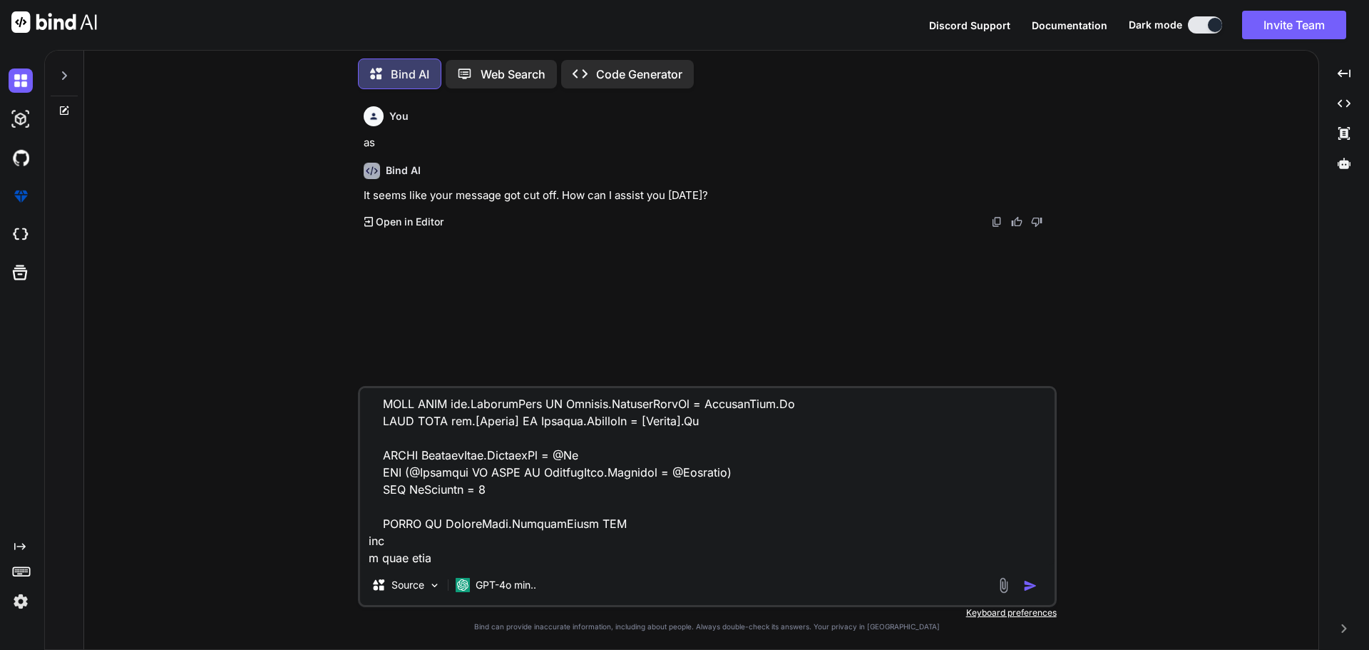
type textarea "x"
paste textarea "DueDate"
type textarea "I want to this procedure USE [MasterCare-HLTR-Dev] GO /****** Object: StoredPro…"
type textarea "x"
type textarea "I want to this procedure USE [MasterCare-HLTR-Dev] GO /****** Object: StoredPro…"
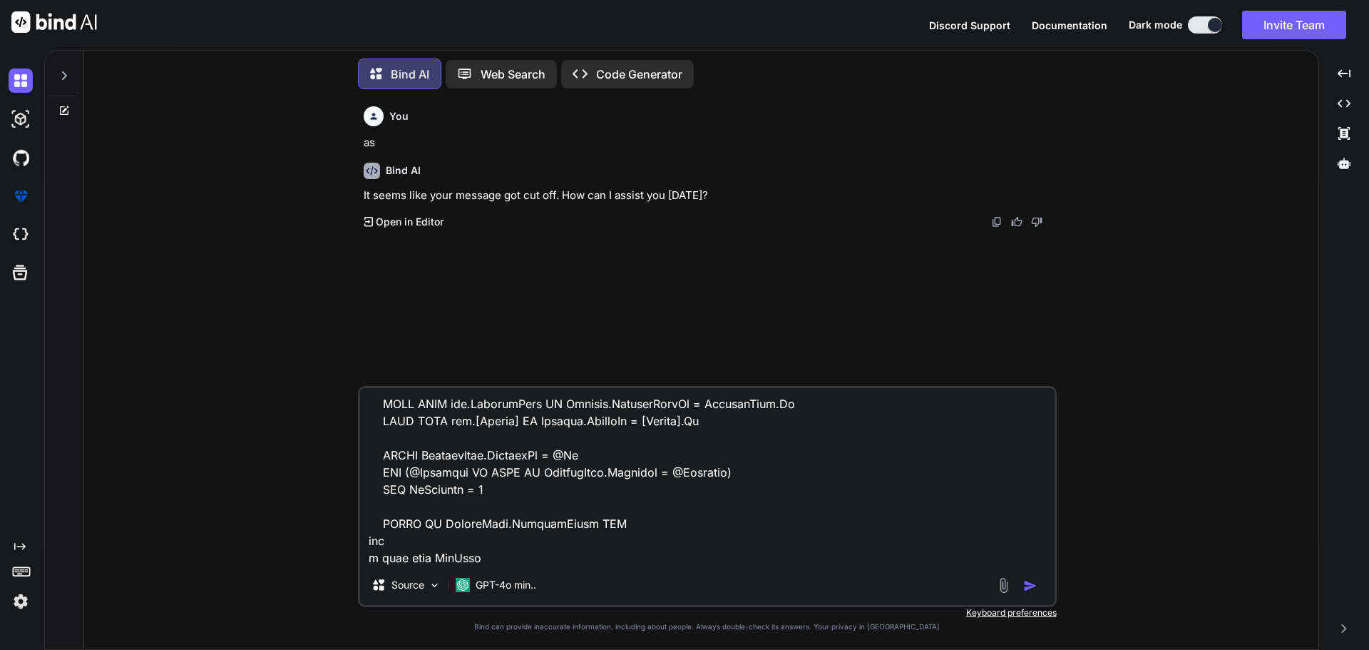
type textarea "x"
type textarea "I want to this procedure USE [MasterCare-HLTR-Dev] GO /****** Object: StoredPro…"
type textarea "x"
type textarea "I want to this procedure USE [MasterCare-HLTR-Dev] GO /****** Object: StoredPro…"
type textarea "x"
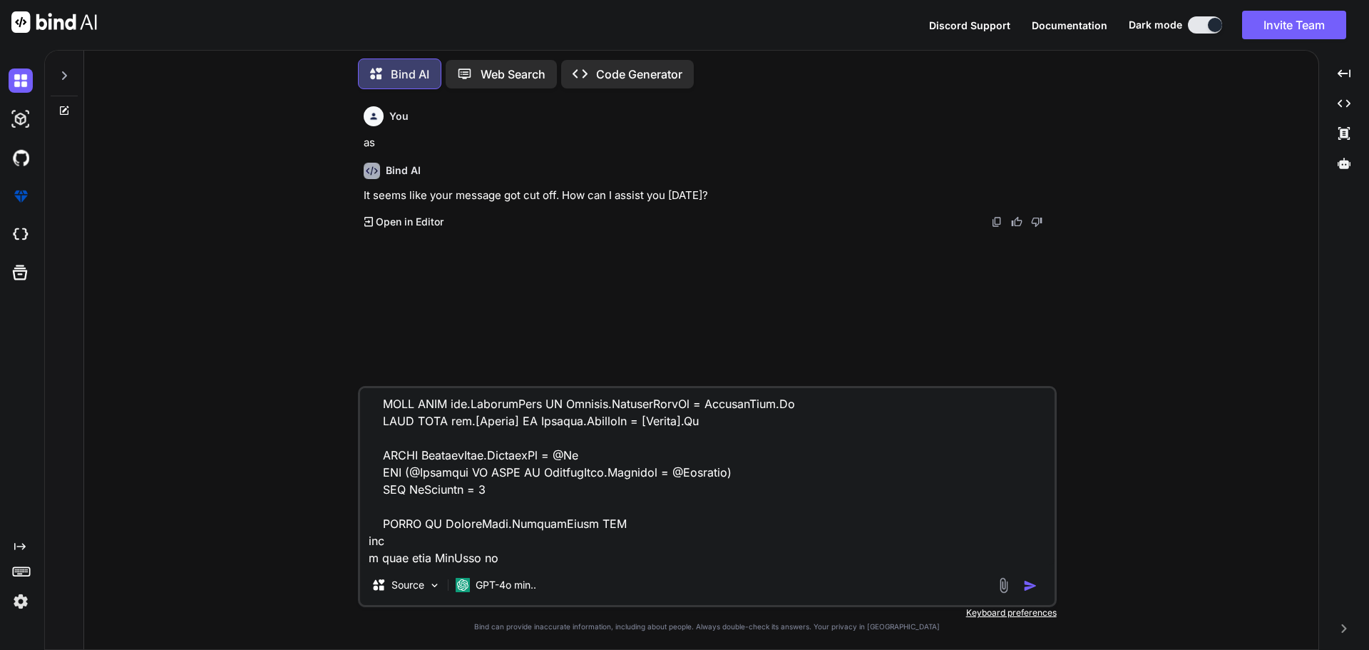
type textarea "I want to this procedure USE [MasterCare-HLTR-Dev] GO /****** Object: StoredPro…"
type textarea "x"
type textarea "I want to this procedure USE [MasterCare-HLTR-Dev] GO /****** Object: StoredPro…"
type textarea "x"
type textarea "I want to this procedure USE [MasterCare-HLTR-Dev] GO /****** Object: StoredPro…"
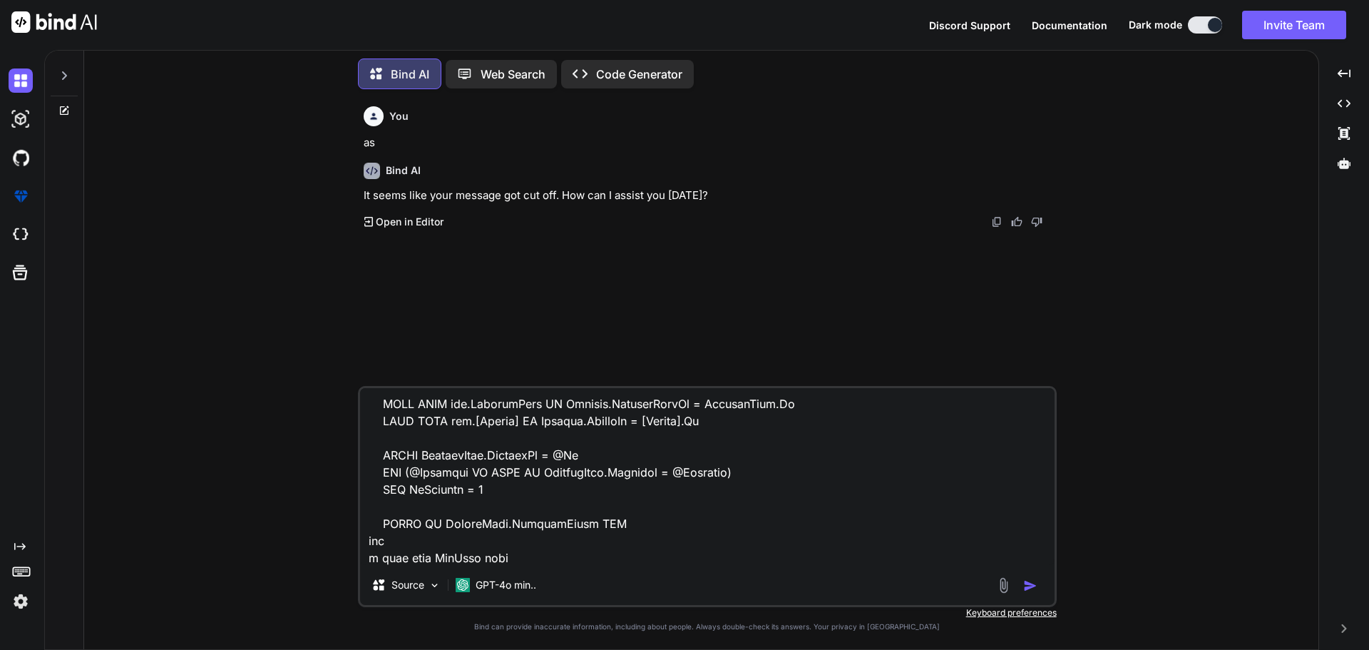
type textarea "x"
type textarea "I want to this procedure USE [MasterCare-HLTR-Dev] GO /****** Object: StoredPro…"
type textarea "x"
type textarea "I want to this procedure USE [MasterCare-HLTR-Dev] GO /****** Object: StoredPro…"
type textarea "x"
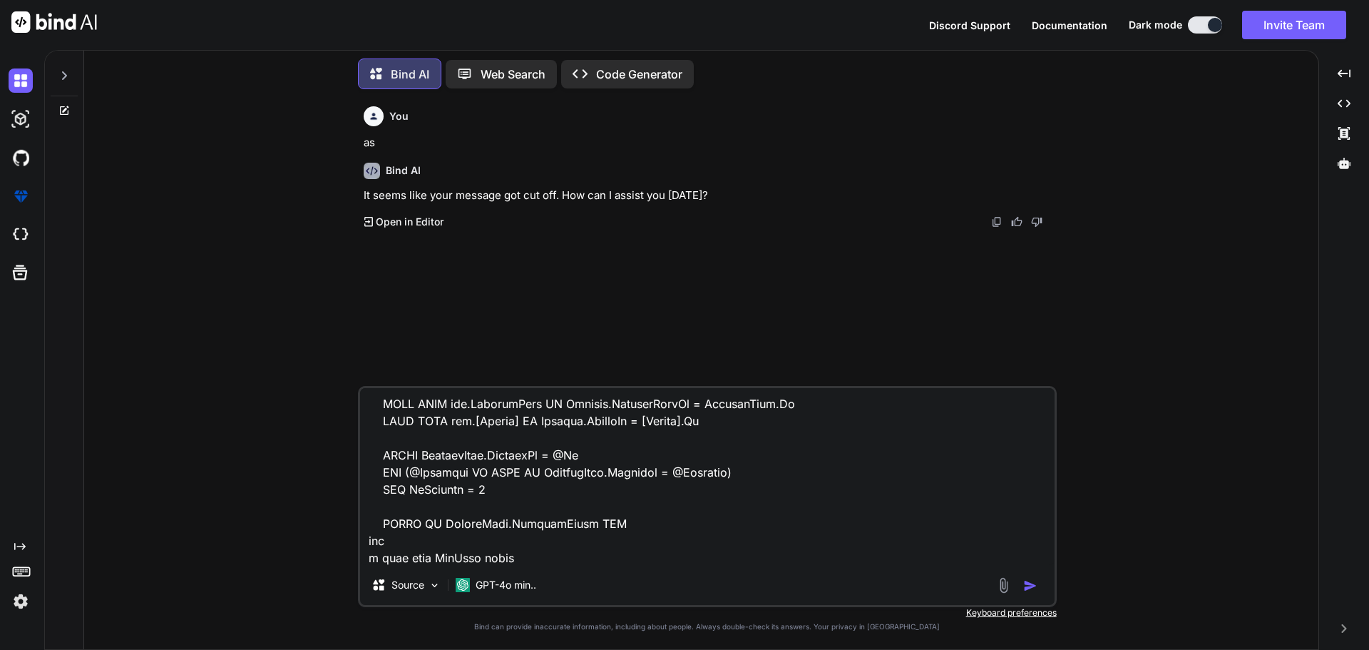
type textarea "I want to this procedure USE [MasterCare-HLTR-Dev] GO /****** Object: StoredPro…"
type textarea "x"
type textarea "I want to this procedure USE [MasterCare-HLTR-Dev] GO /****** Object: StoredPro…"
type textarea "x"
type textarea "I want to this procedure USE [MasterCare-HLTR-Dev] GO /****** Object: StoredPro…"
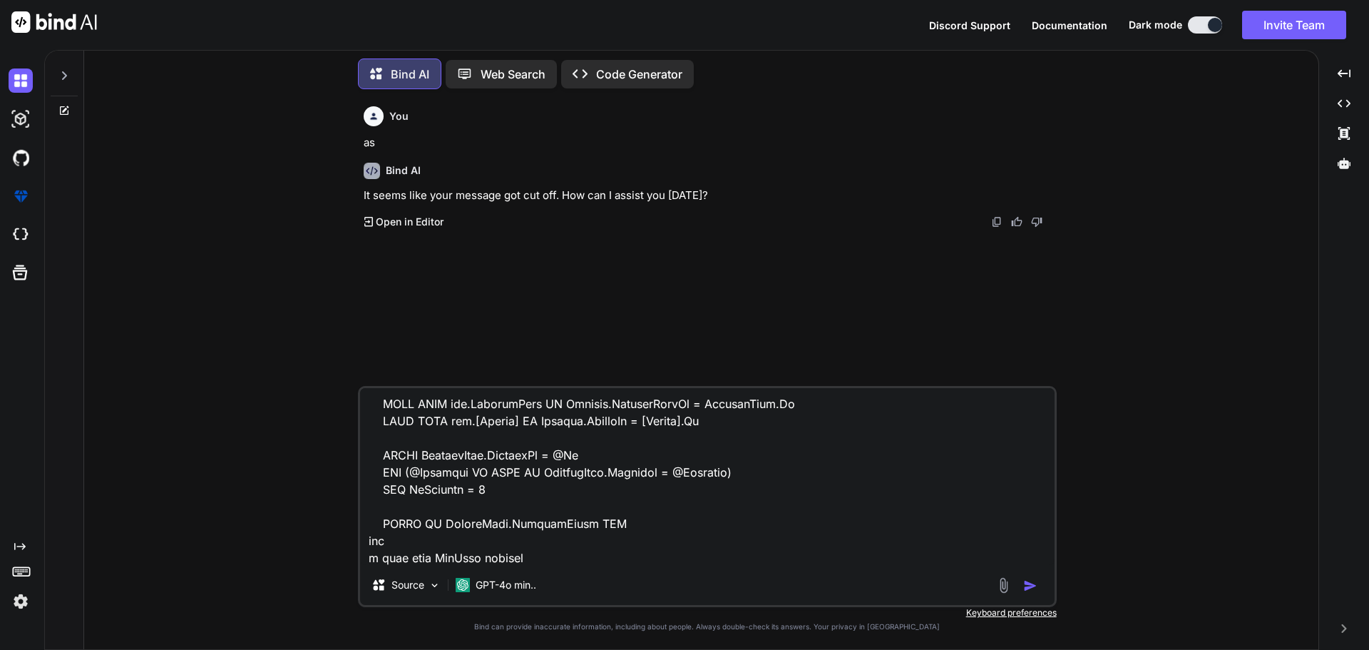
type textarea "x"
type textarea "I want to this procedure USE [MasterCare-HLTR-Dev] GO /****** Object: StoredPro…"
type textarea "x"
type textarea "I want to this procedure USE [MasterCare-HLTR-Dev] GO /****** Object: StoredPro…"
type textarea "x"
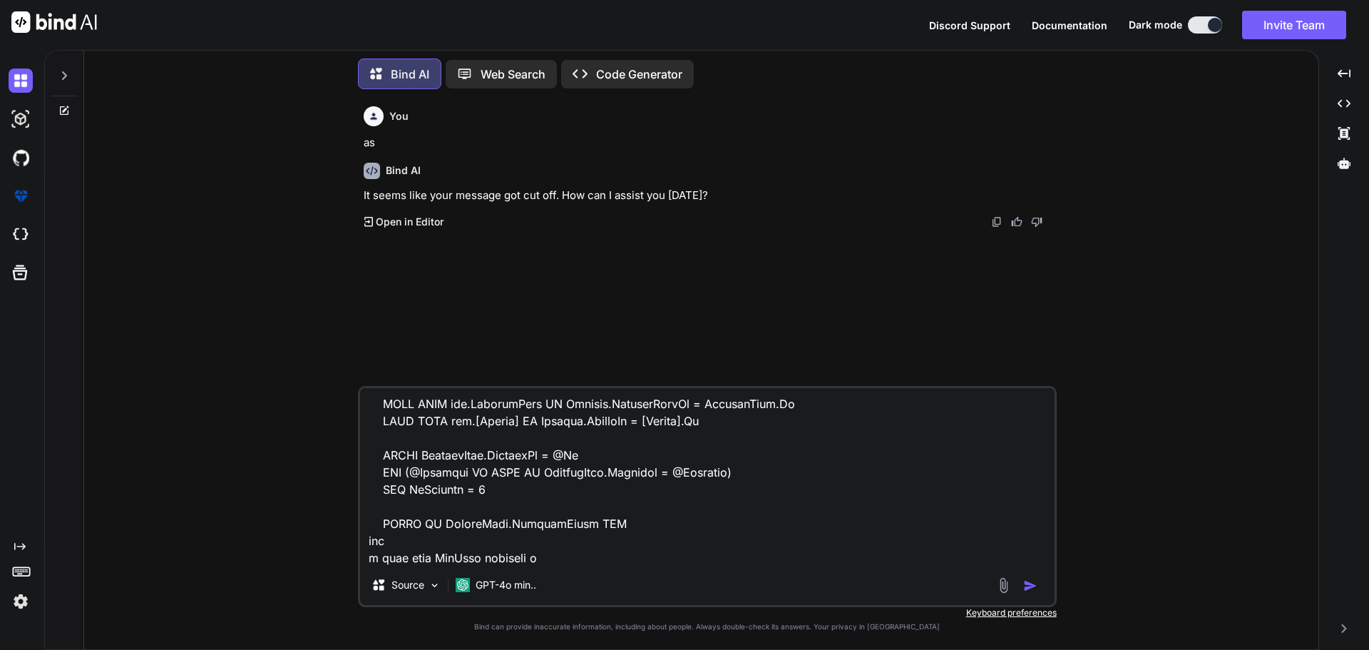
type textarea "I want to this procedure USE [MasterCare-HLTR-Dev] GO /****** Object: StoredPro…"
type textarea "x"
type textarea "I want to this procedure USE [MasterCare-HLTR-Dev] GO /****** Object: StoredPro…"
type textarea "x"
type textarea "I want to this procedure USE [MasterCare-HLTR-Dev] GO /****** Object: StoredPro…"
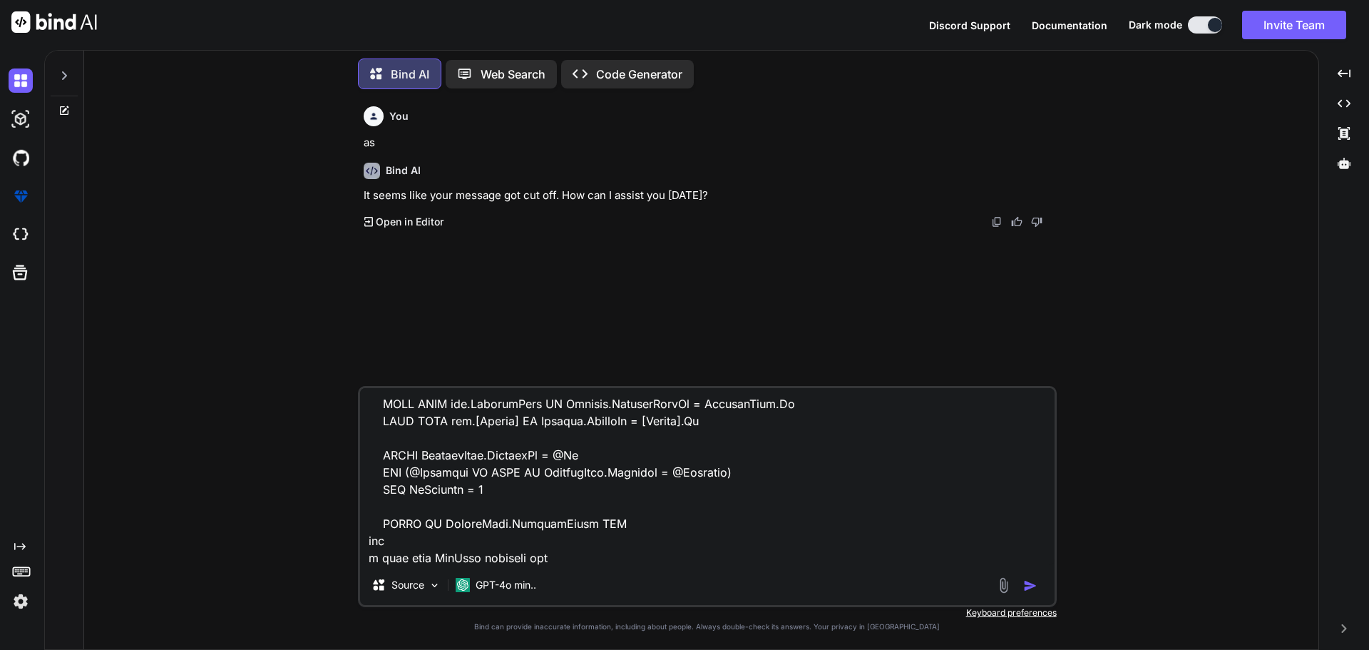
type textarea "x"
type textarea "I want to this procedure USE [MasterCare-HLTR-Dev] GO /****** Object: StoredPro…"
type textarea "x"
type textarea "I want to this procedure USE [MasterCare-HLTR-Dev] GO /****** Object: StoredPro…"
type textarea "x"
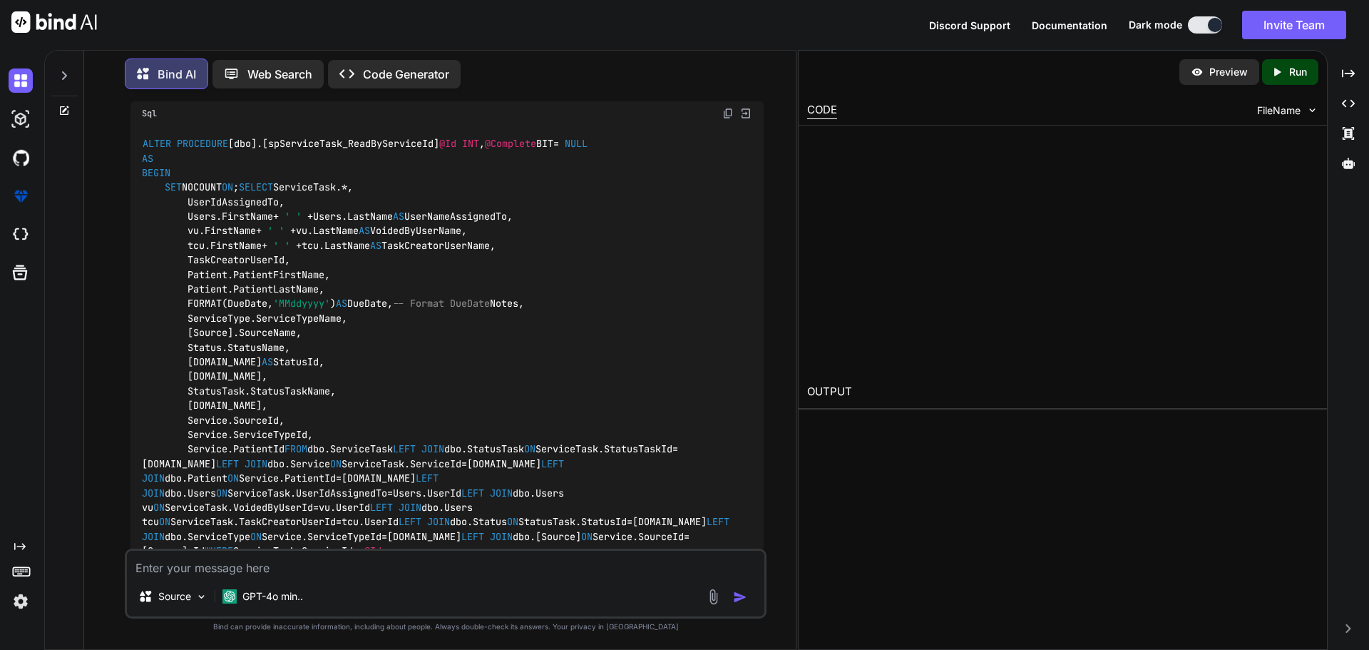
scroll to position [556, 0]
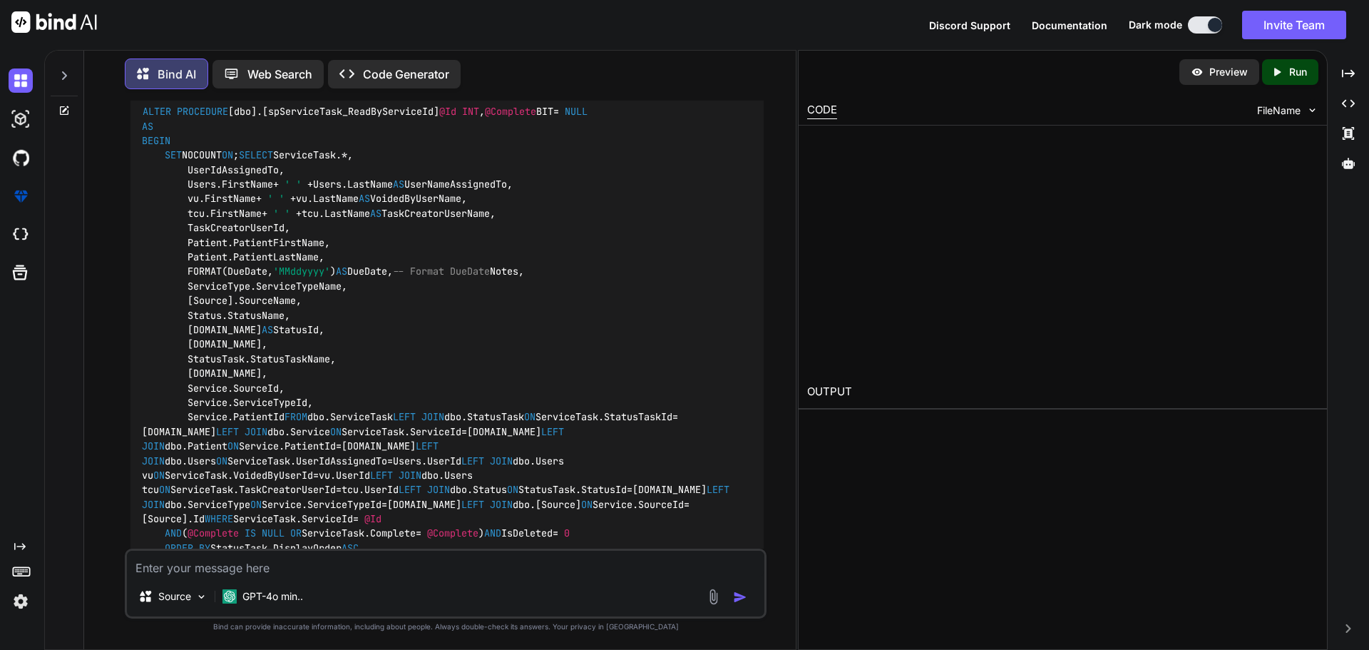
drag, startPoint x: 649, startPoint y: 331, endPoint x: 424, endPoint y: 328, distance: 225.4
click at [424, 328] on code "ALTER PROCEDURE [dbo].[spServiceTask_ReadByServiceId] @Id INT , @Complete BIT =…" at bounding box center [438, 337] width 593 height 466
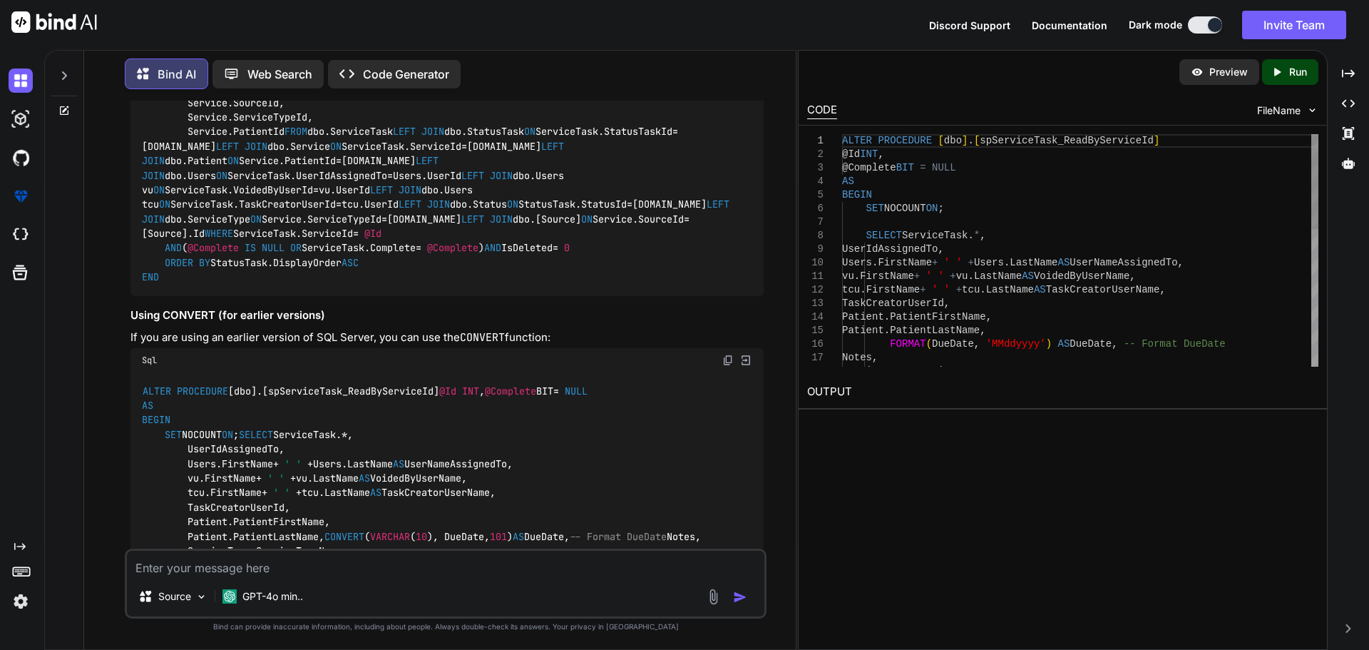
type textarea "x"
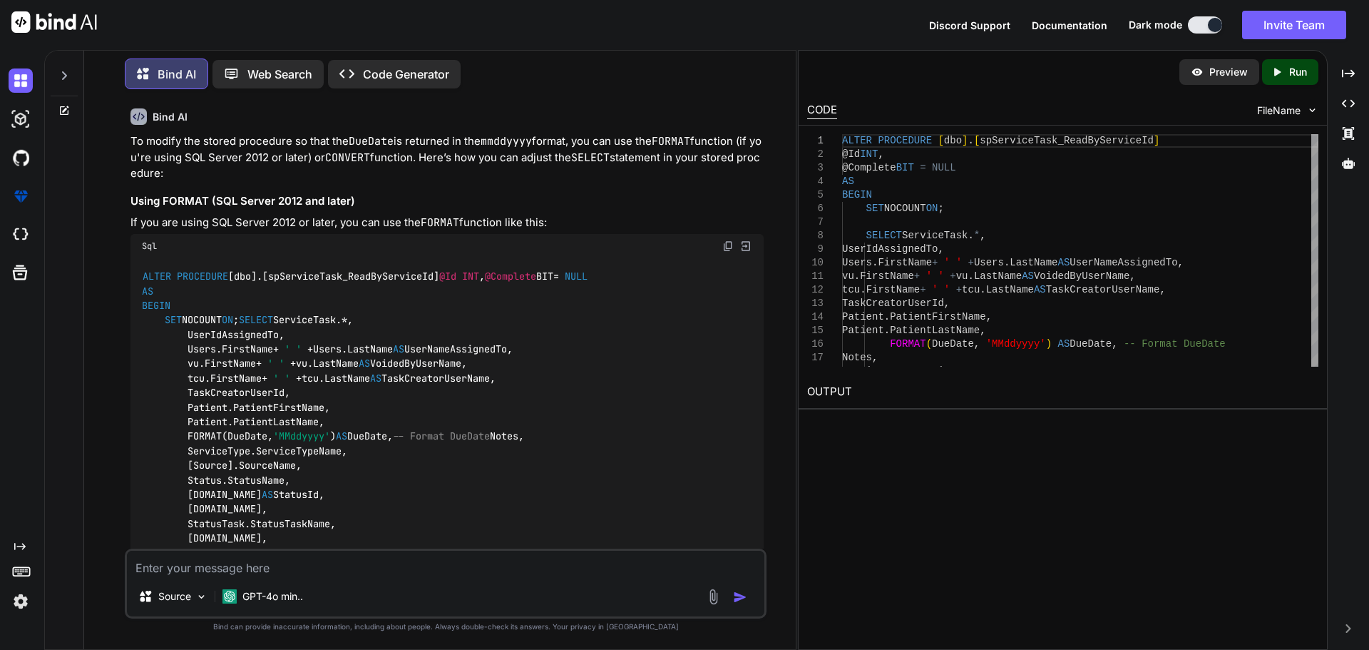
scroll to position [500, 0]
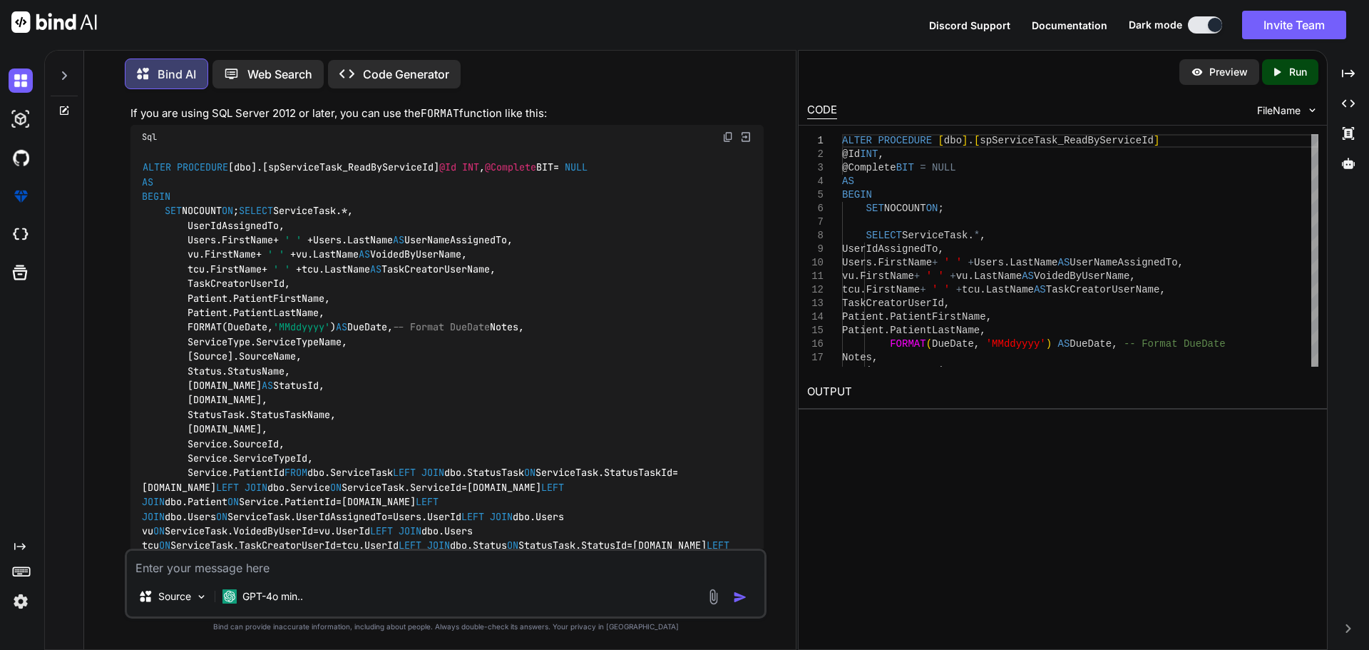
click at [416, 386] on code "ALTER PROCEDURE [dbo].[spServiceTask_ReadByServiceId] @Id INT , @Complete BIT =…" at bounding box center [438, 393] width 593 height 466
drag, startPoint x: 411, startPoint y: 388, endPoint x: 188, endPoint y: 383, distance: 222.6
click at [188, 383] on code "ALTER PROCEDURE [dbo].[spServiceTask_ReadByServiceId] @Id INT , @Complete BIT =…" at bounding box center [438, 393] width 593 height 466
click at [198, 566] on textarea at bounding box center [446, 564] width 638 height 26
type textarea "p"
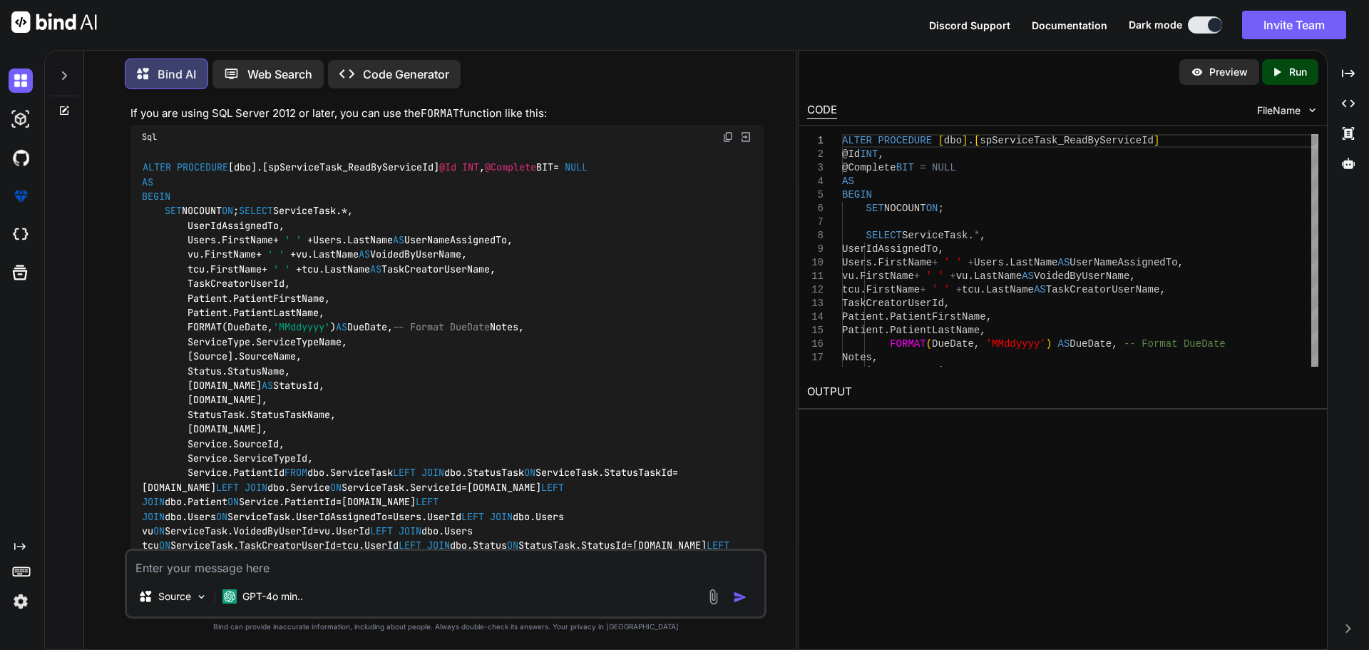
type textarea "x"
type textarea "pr"
type textarea "x"
type textarea "pro"
type textarea "x"
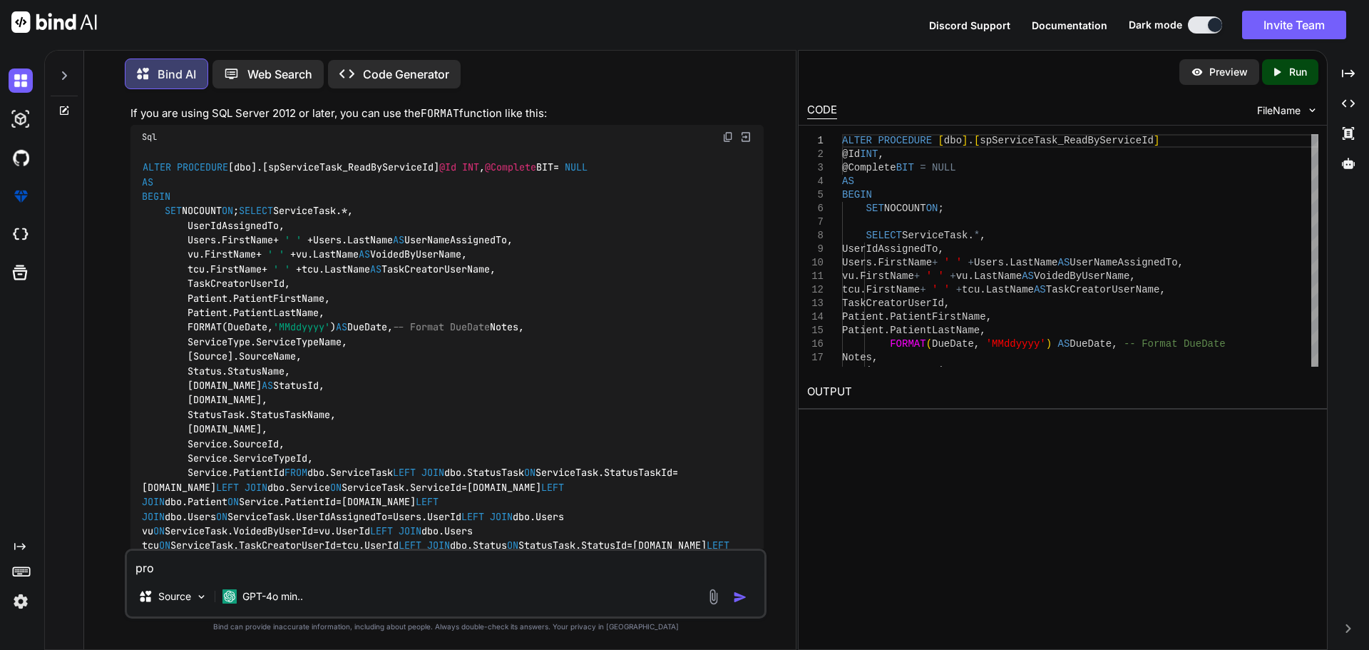
type textarea "prop"
type textarea "x"
type textarea "prope"
type textarea "x"
type textarea "proper"
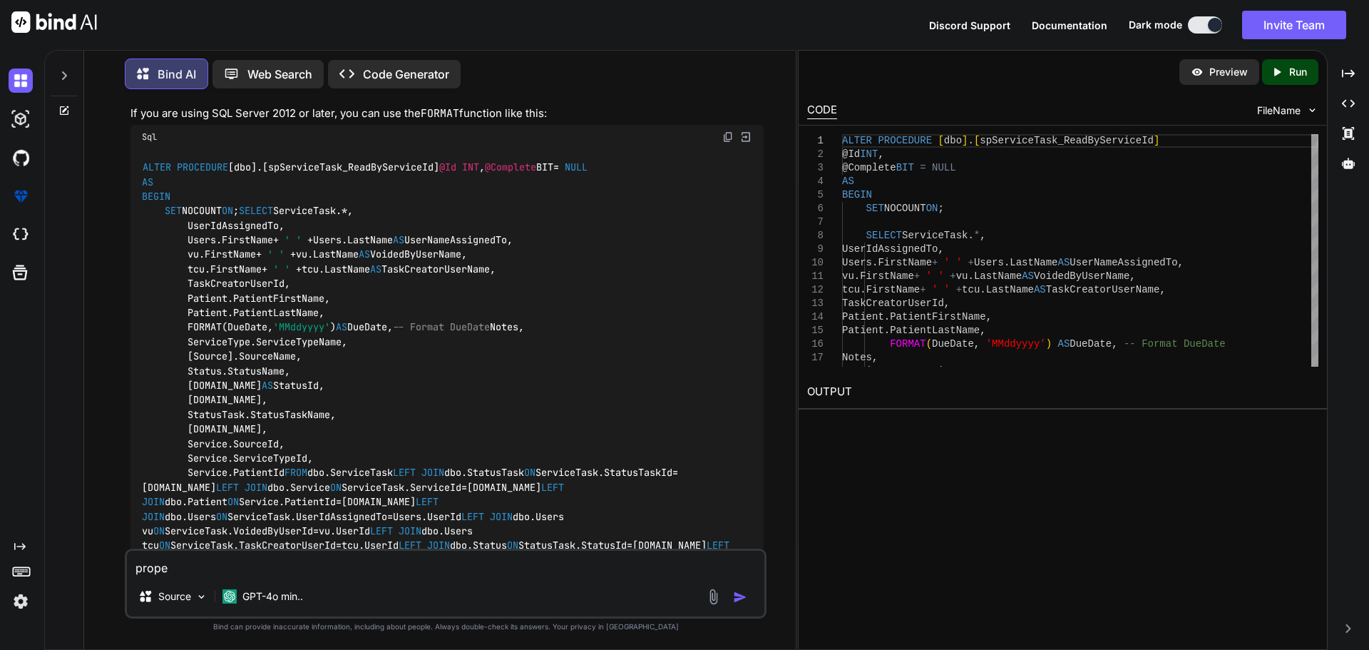
type textarea "x"
type textarea "proper"
type textarea "x"
type textarea "proper n"
type textarea "x"
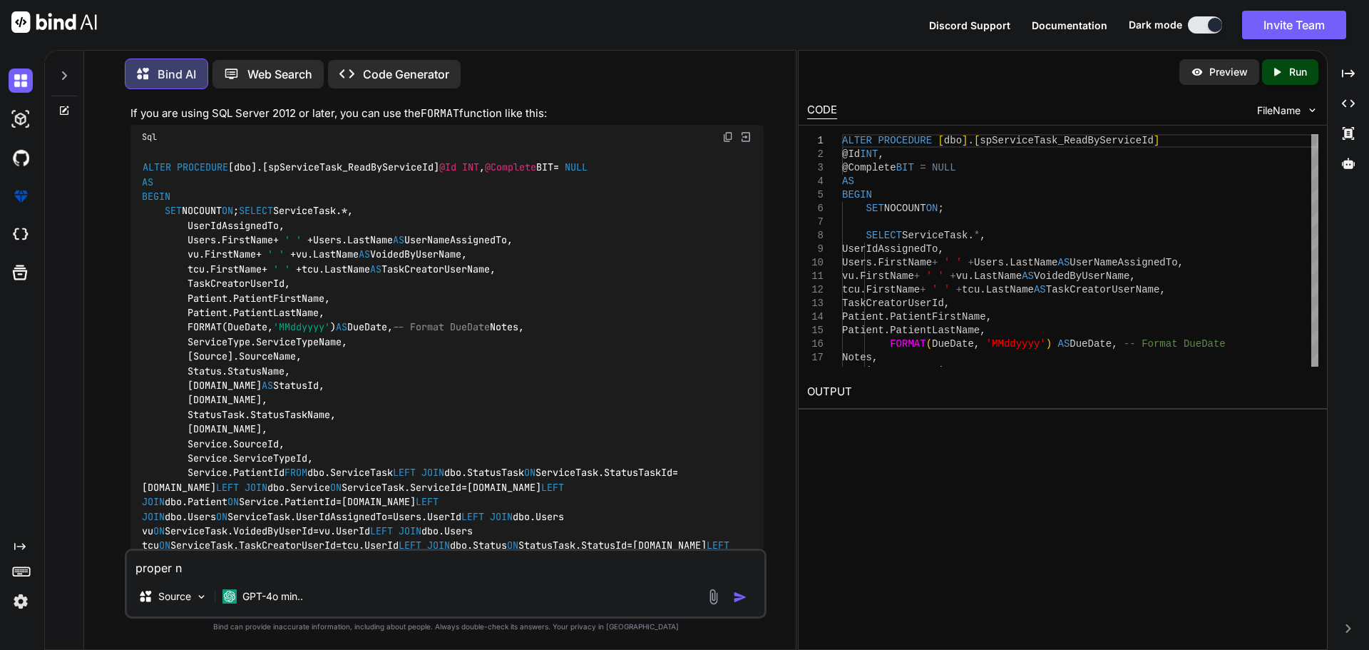
type textarea "proper no"
type textarea "x"
type textarea "proper not"
type textarea "x"
type textarea "proper not"
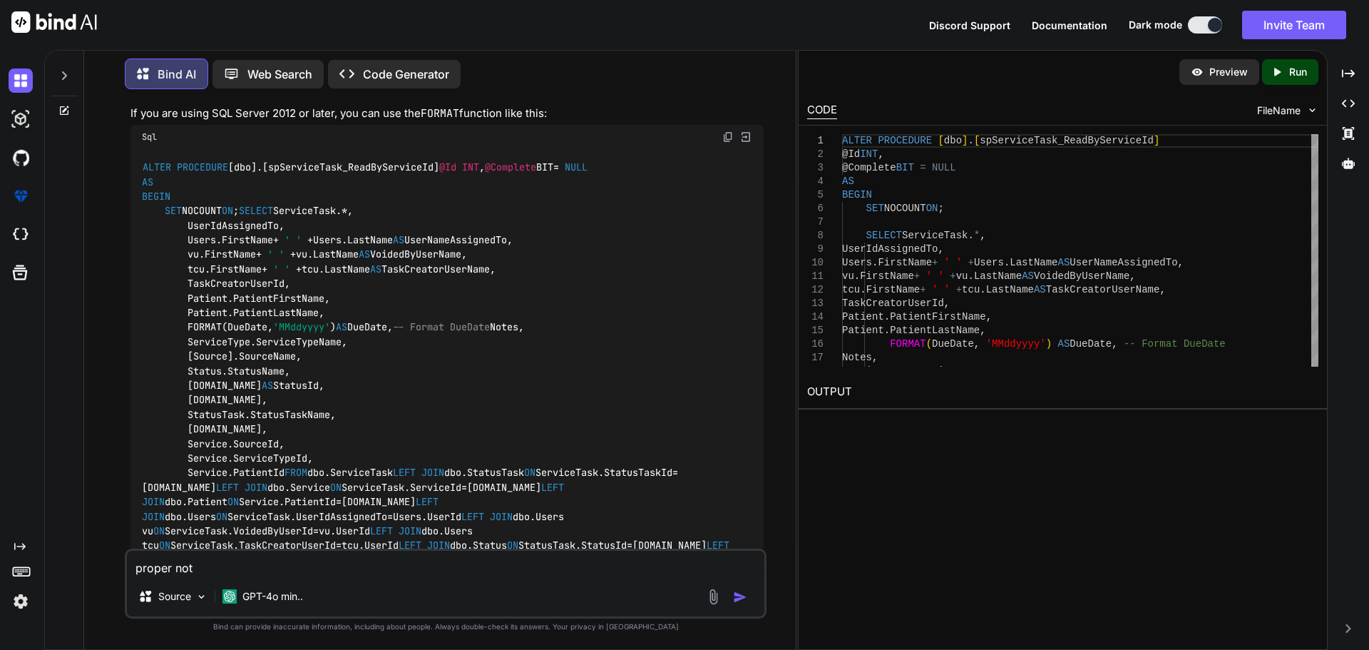
type textarea "x"
type textarea "proper not w"
type textarea "x"
type textarea "proper not wo"
type textarea "x"
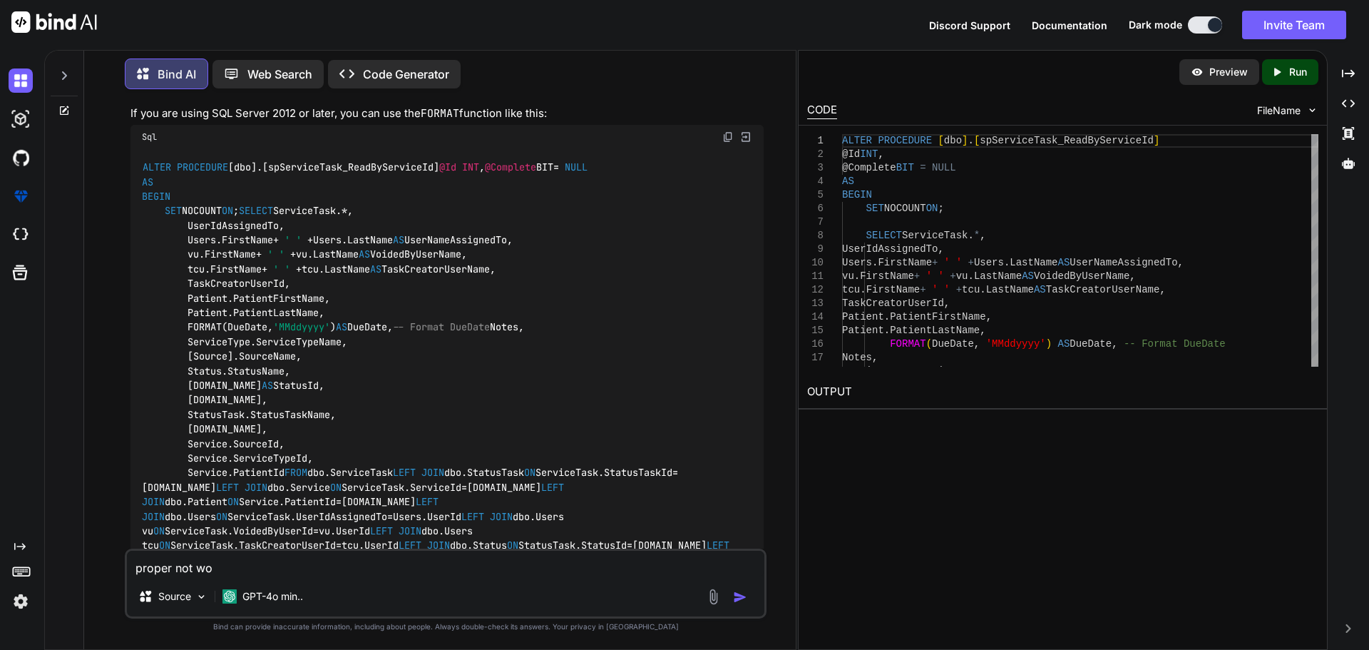
type textarea "proper not wor"
type textarea "x"
type textarea "proper not work"
type textarea "x"
type textarea "proper not worki"
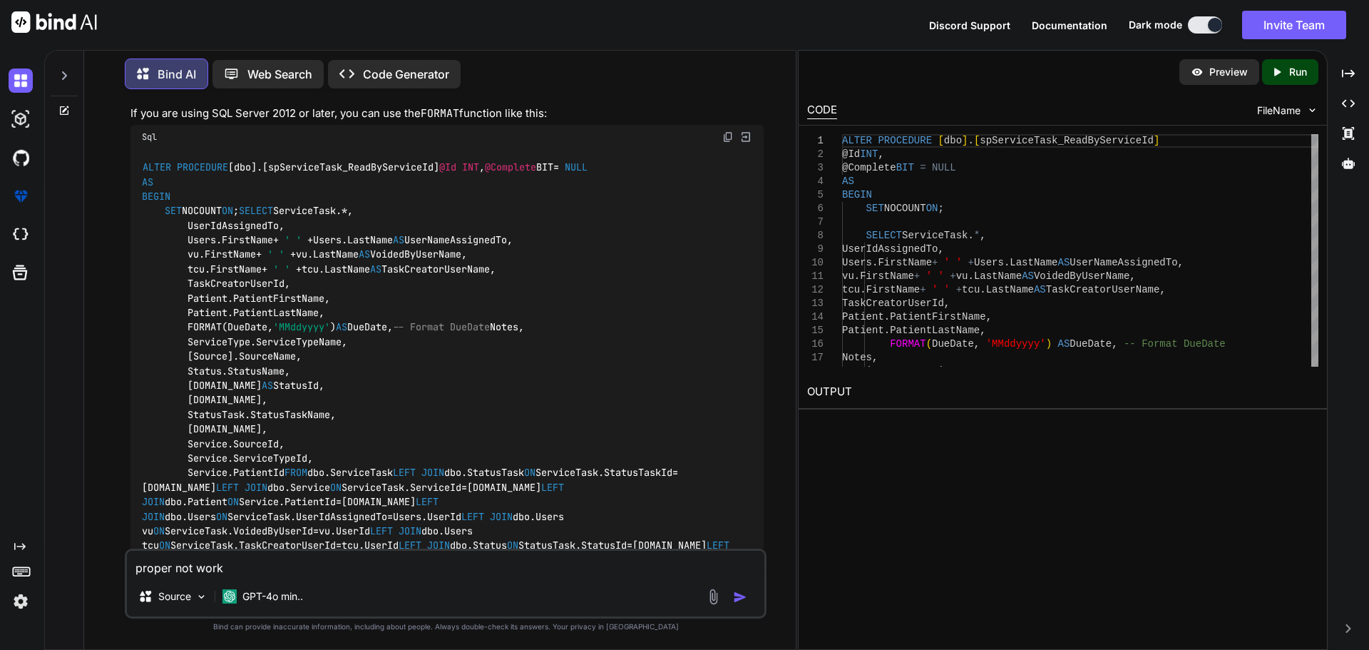
type textarea "x"
type textarea "proper not workin"
type textarea "x"
type textarea "proper not working"
type textarea "x"
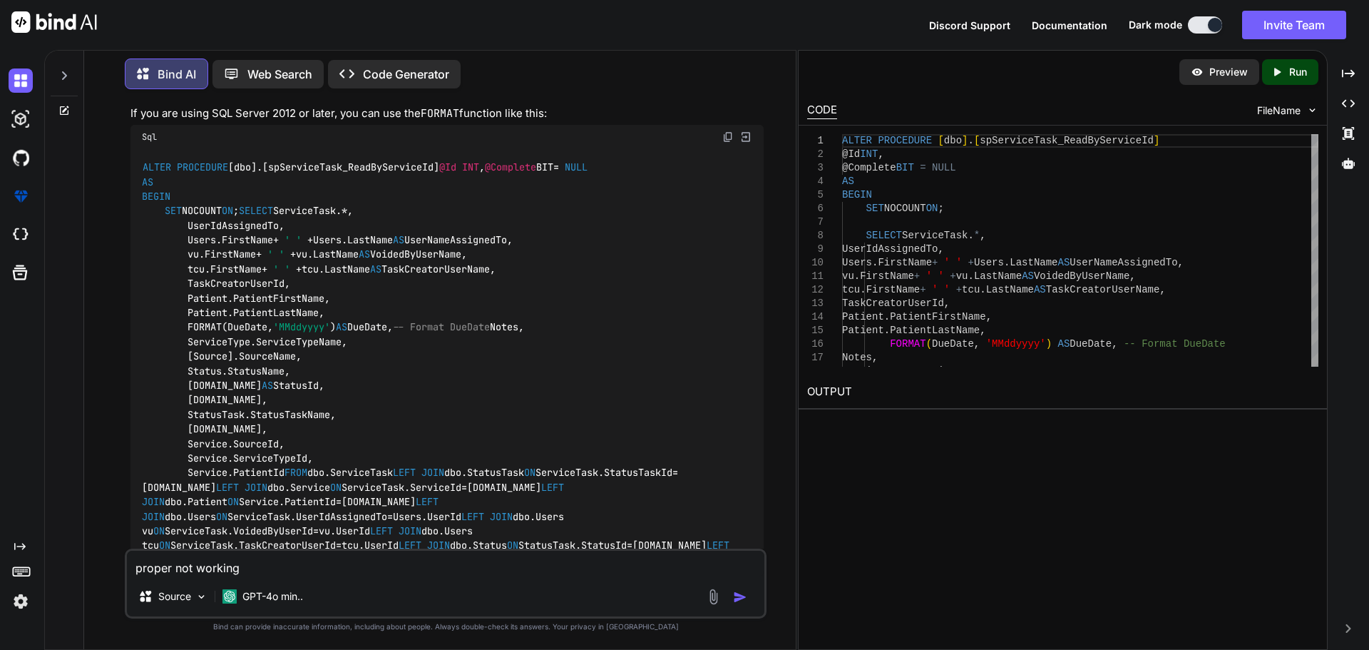
type textarea "proper not working"
type textarea "x"
type textarea "proper not working g"
type textarea "x"
type textarea "proper not working ge"
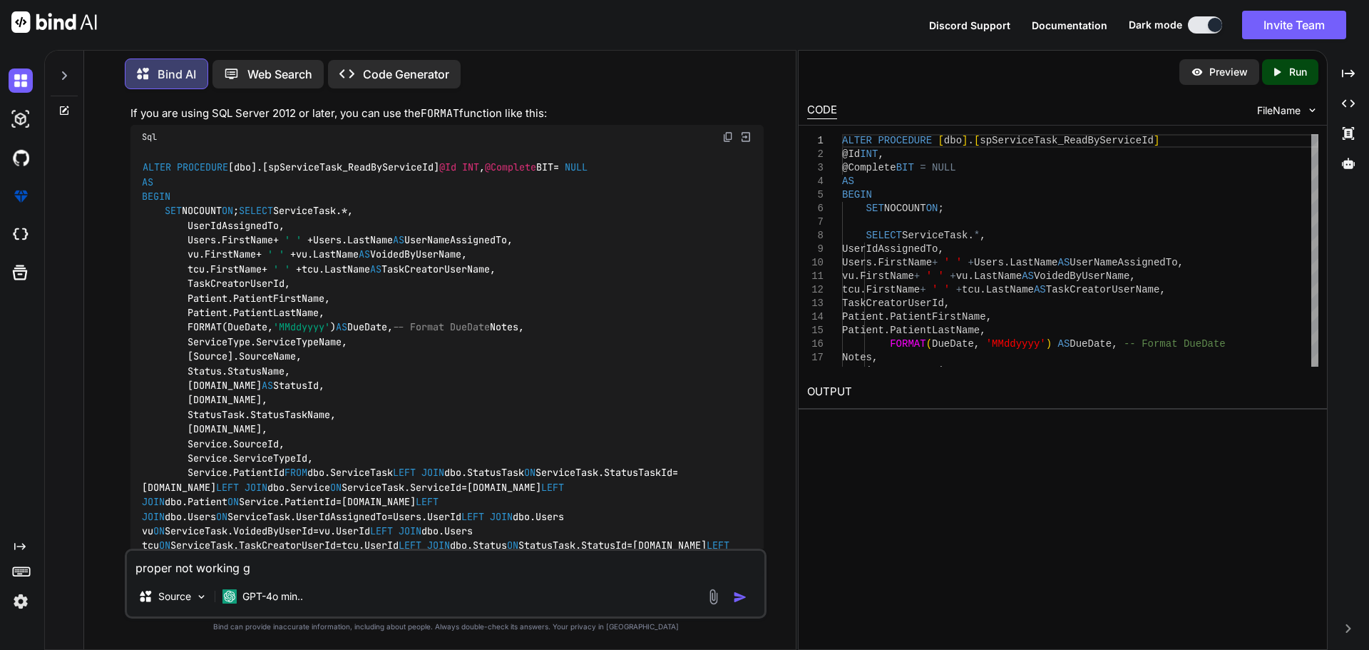
type textarea "x"
type textarea "proper not working get"
type textarea "x"
type textarea "proper not working get"
type textarea "x"
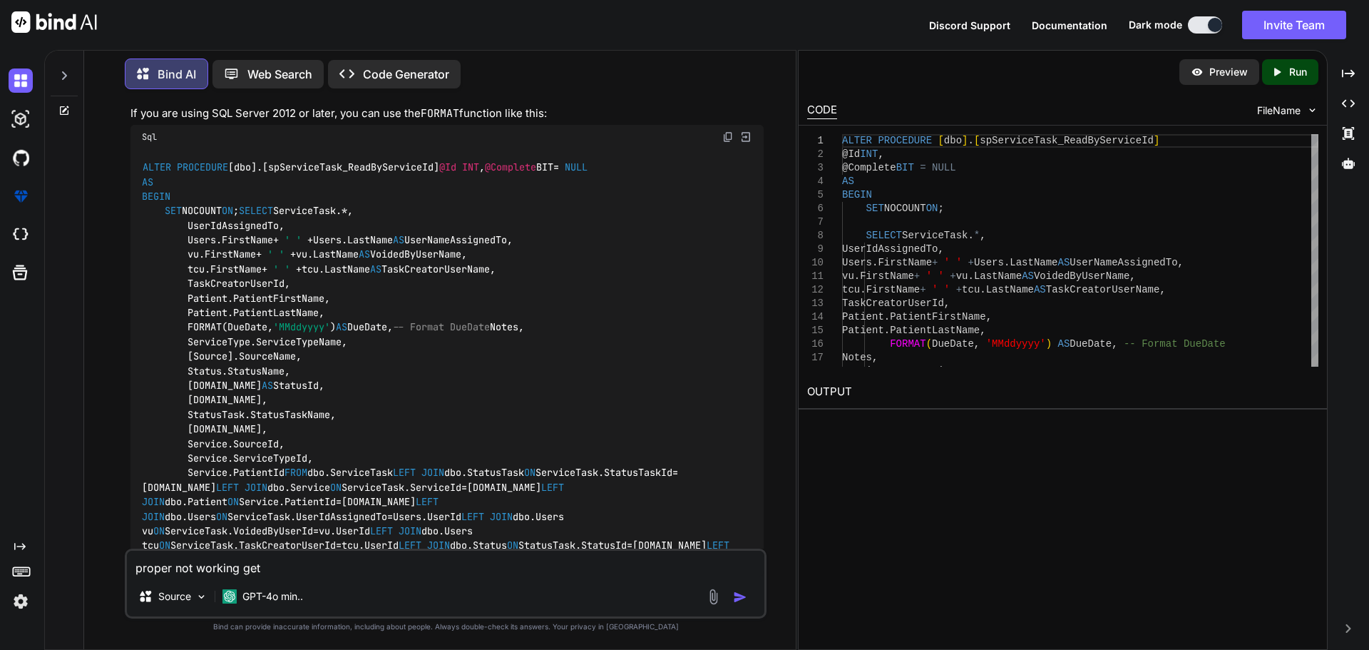
type textarea "proper not working get t"
type textarea "x"
type textarea "proper not working get th"
type textarea "x"
type textarea "proper not working get thi"
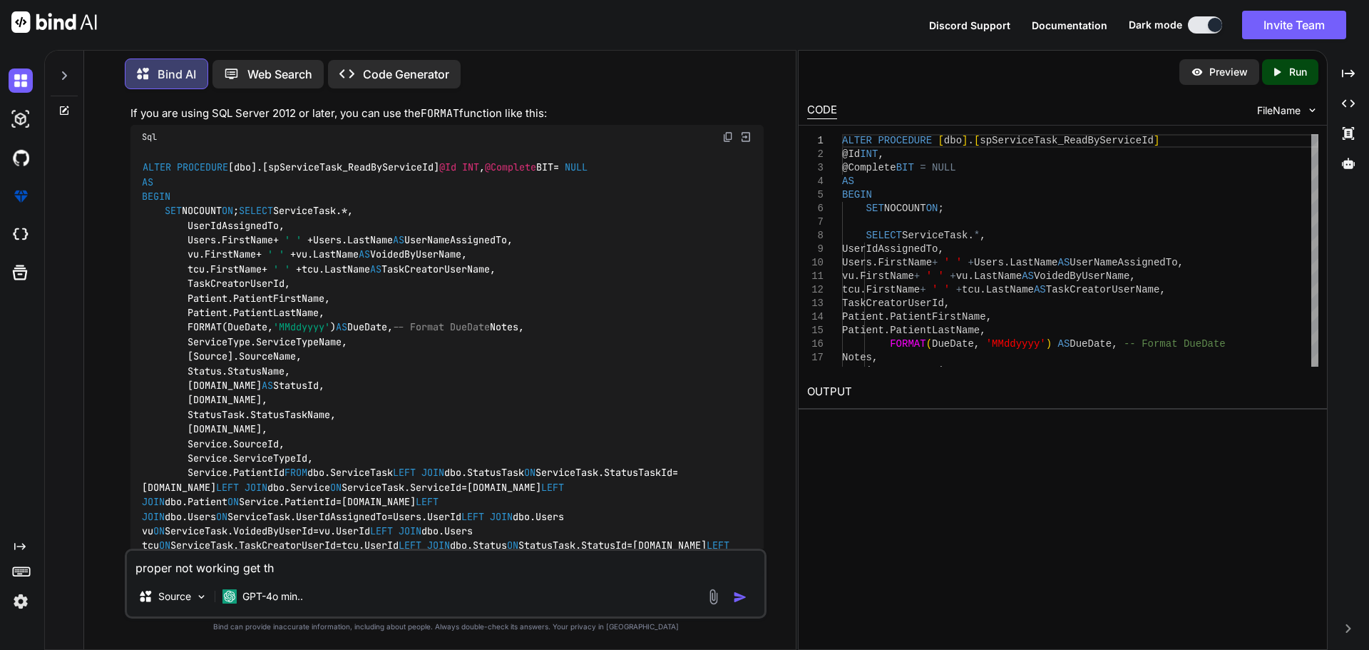
type textarea "x"
type textarea "proper not working get this"
type textarea "x"
type textarea "proper not working get this"
type textarea "x"
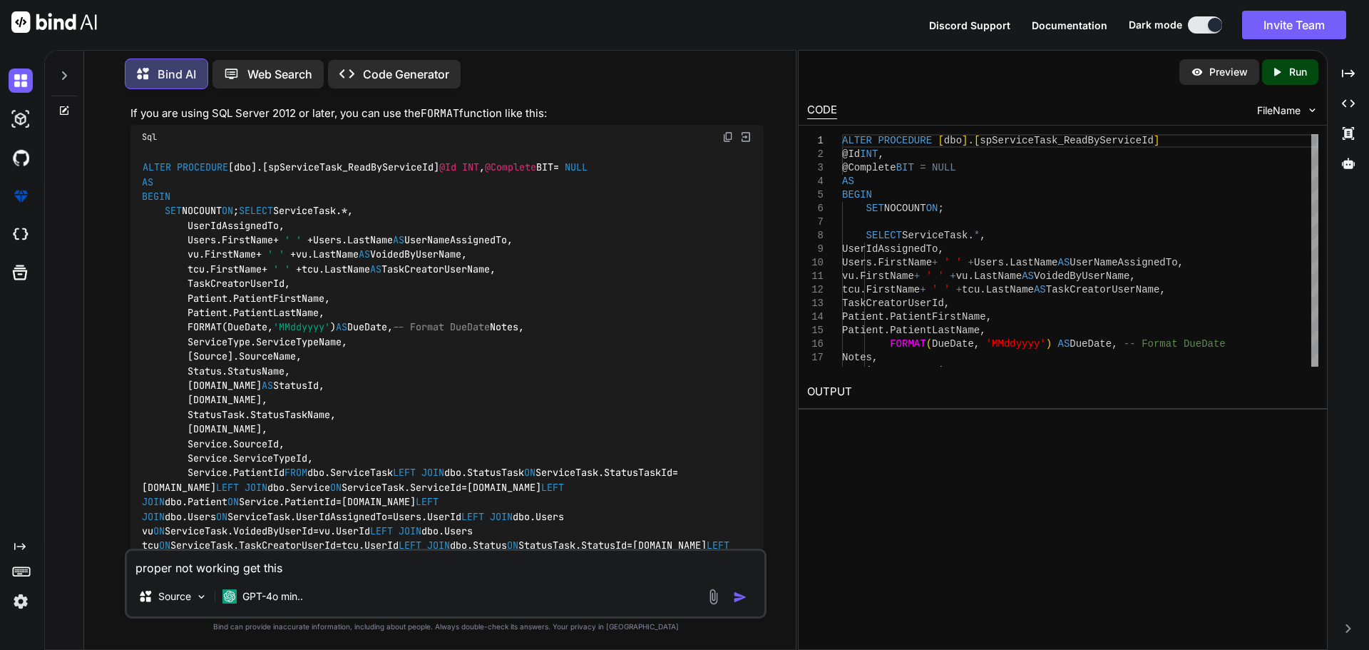
paste textarea "DueDate [DATE] 16:10:56.2300000"
type textarea "proper not working get this DueDate [DATE] 16:10:56.2300000"
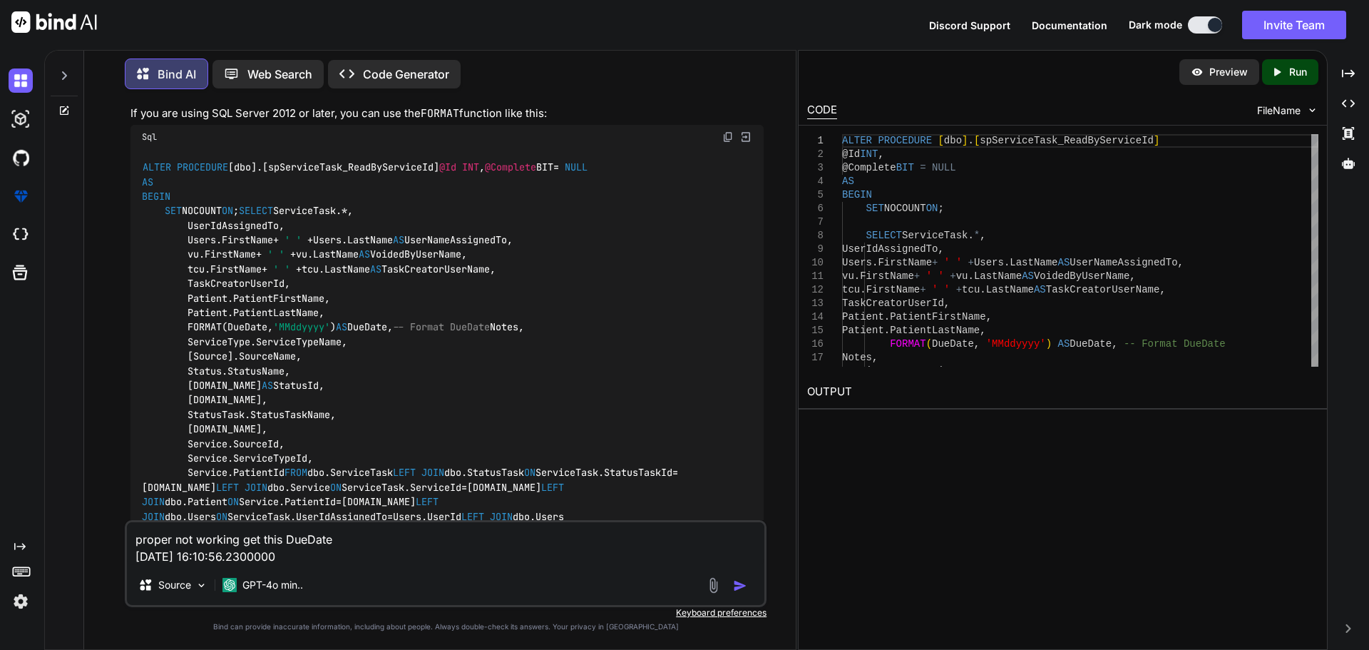
type textarea "x"
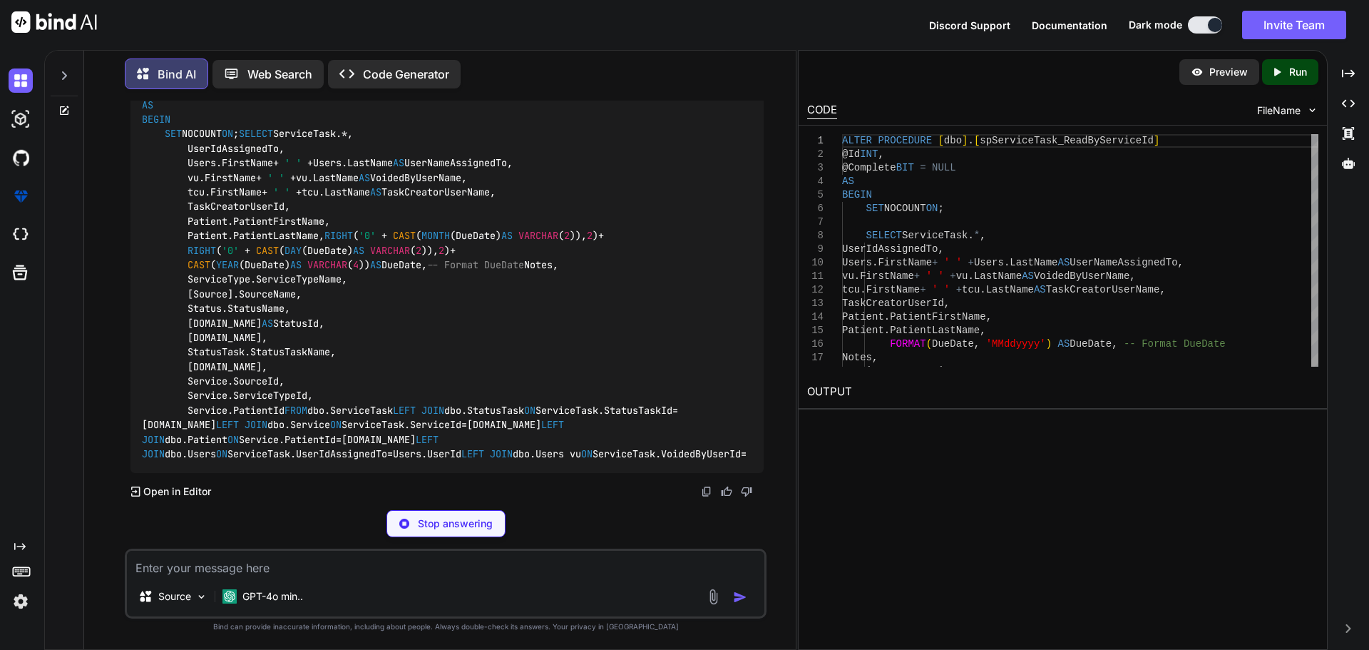
scroll to position [2327, 0]
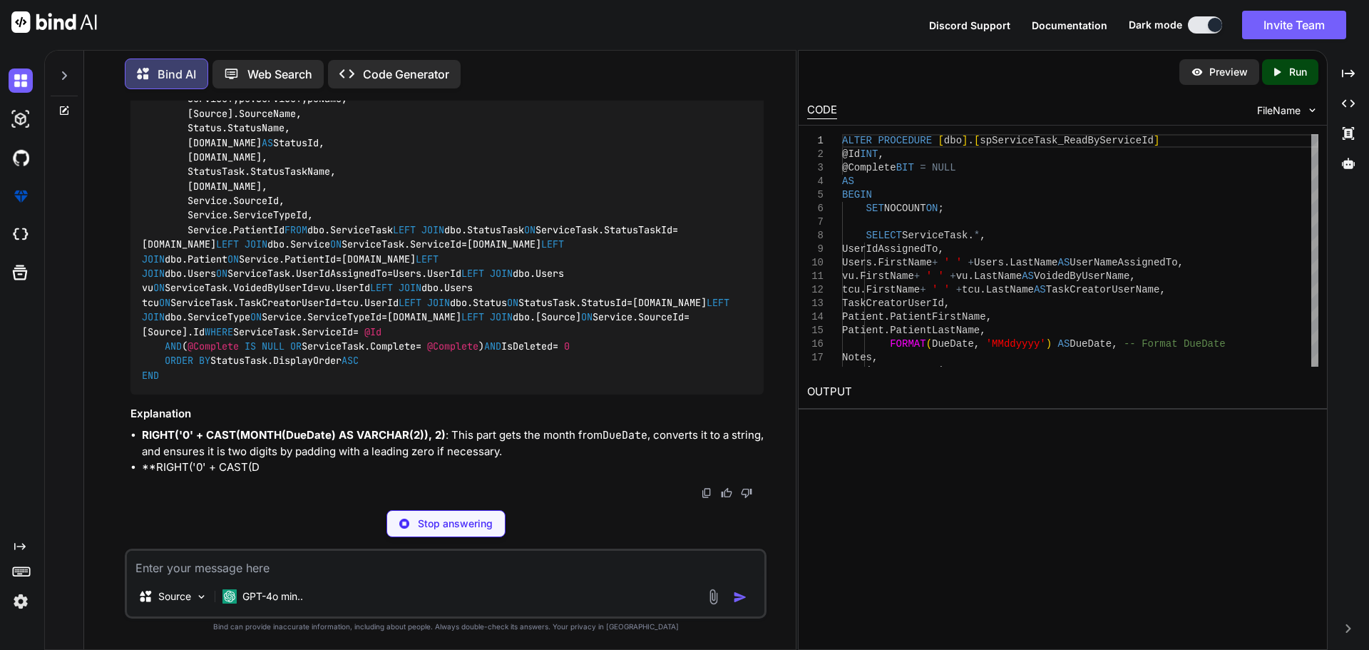
type textarea "x"
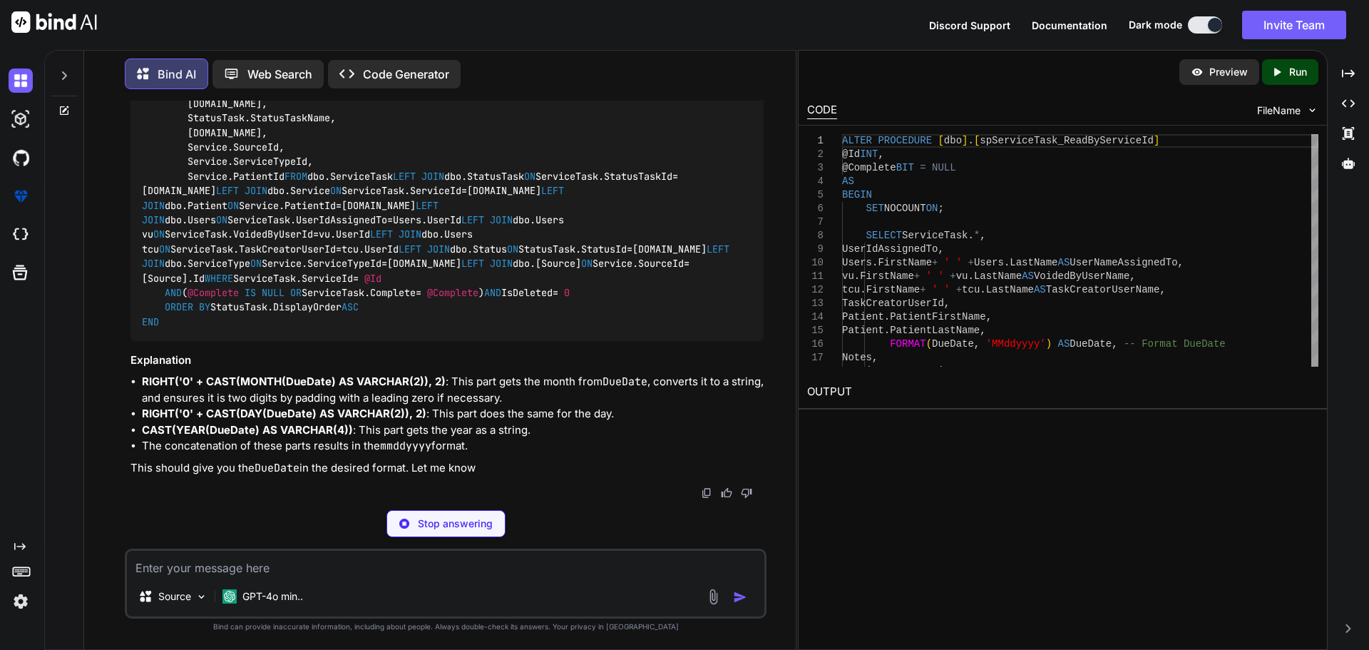
type textarea "x"
type textarea "AND (@Complete IS NULL OR ServiceTask.Complete = @Complete) AND IsDeleted = 0 O…"
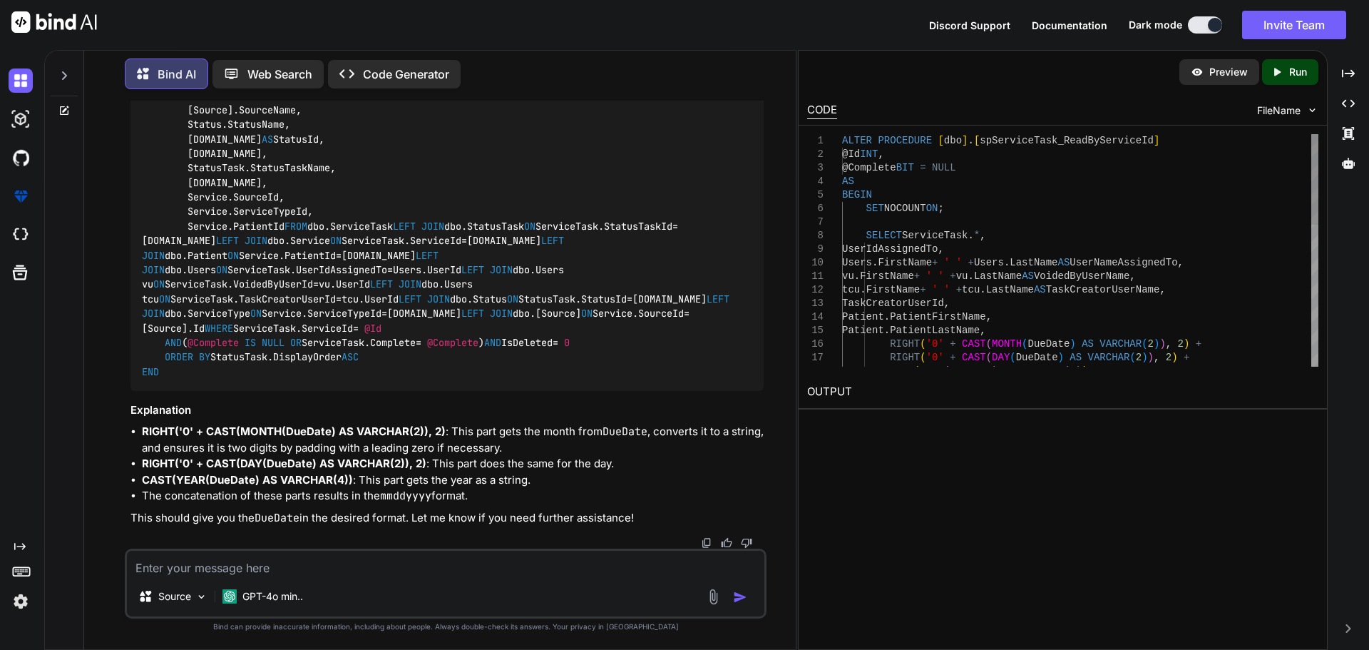
drag, startPoint x: 455, startPoint y: 270, endPoint x: 187, endPoint y: 233, distance: 270.6
click at [187, 233] on code "ALTER PROCEDURE [dbo].[spServiceTask_ReadByServiceId] @Id INT , @Complete BIT =…" at bounding box center [438, 139] width 593 height 480
copy code "RIGHT ( '0' + CAST ( MONTH (DueDate) AS VARCHAR ( 2 )), 2 ) + RIGHT ( '0' + CAS…"
click at [325, 563] on textarea at bounding box center [446, 564] width 638 height 26
click at [421, 270] on code "ALTER PROCEDURE [dbo].[spServiceTask_ReadByServiceId] @Id INT , @Complete BIT =…" at bounding box center [438, 139] width 593 height 480
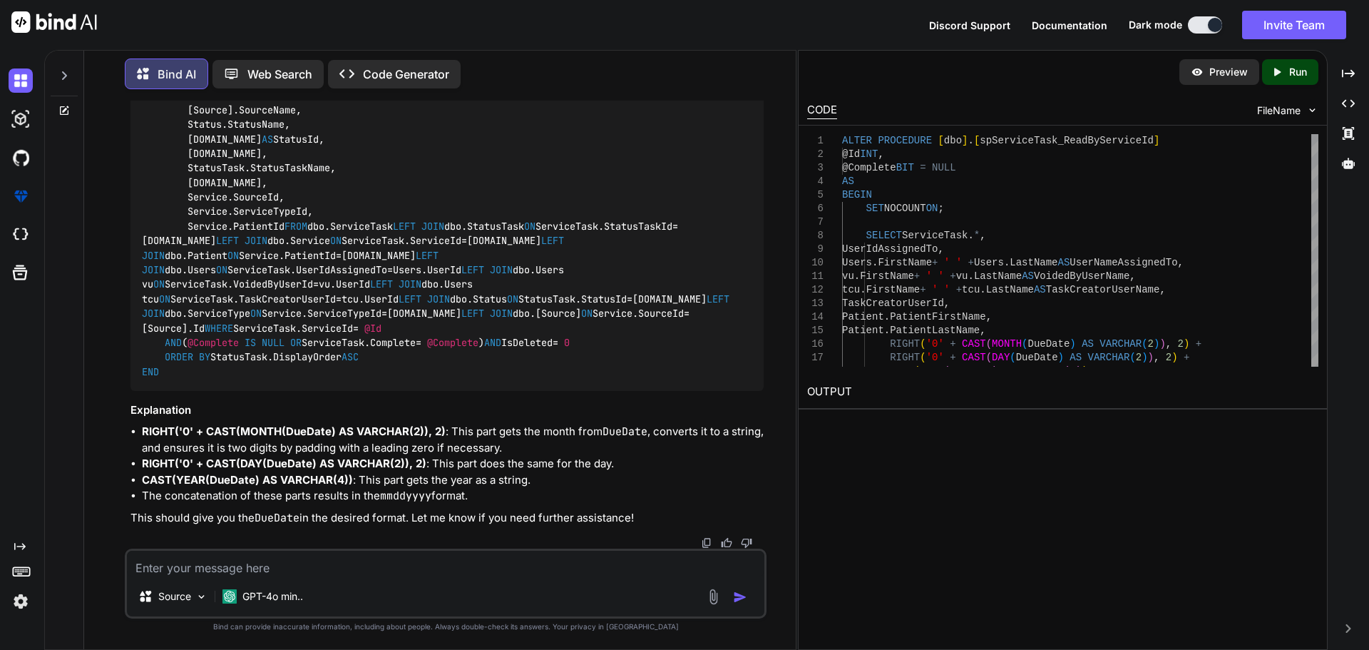
click at [421, 268] on code "ALTER PROCEDURE [dbo].[spServiceTask_ReadByServiceId] @Id INT , @Complete BIT =…" at bounding box center [438, 139] width 593 height 480
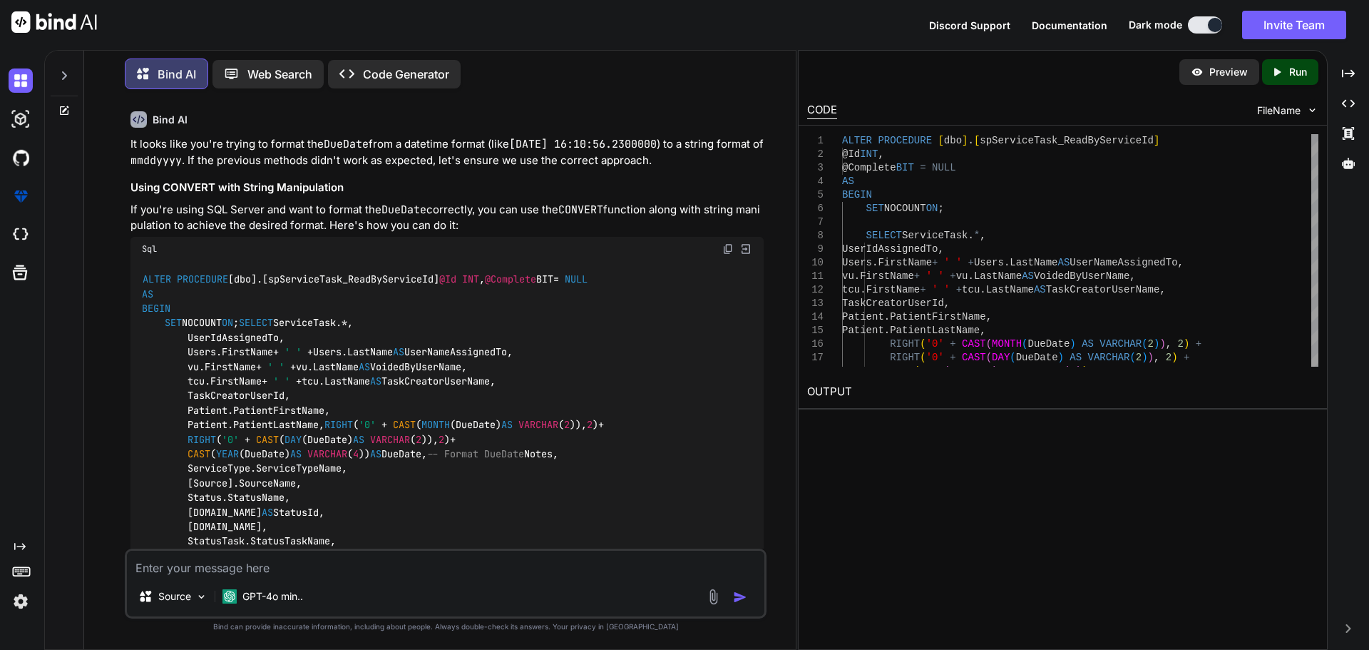
scroll to position [1757, 0]
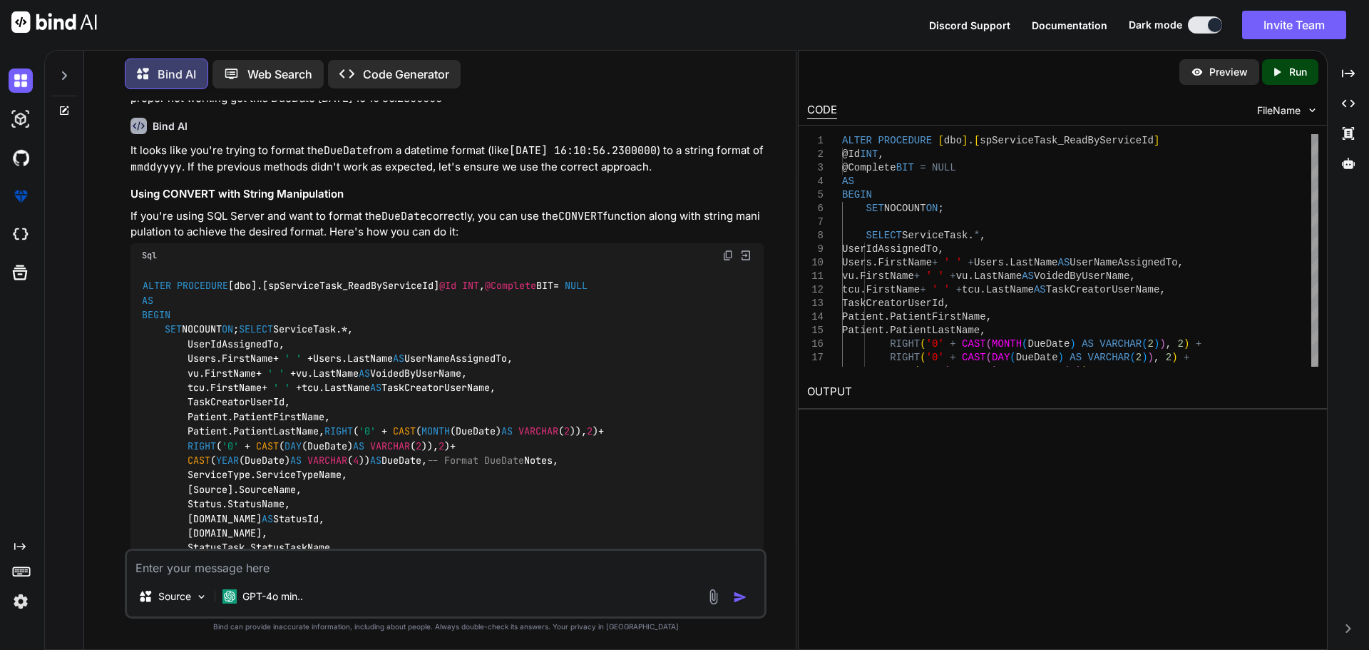
drag, startPoint x: 510, startPoint y: 408, endPoint x: 106, endPoint y: 406, distance: 404.4
click at [106, 406] on div "You as Bind AI It seems like your message got cut off. How can I assist you [DA…" at bounding box center [446, 375] width 700 height 548
copy p "proper not working get this DueDate [DATE] 16:10:56.2300000"
click at [196, 563] on textarea at bounding box center [446, 564] width 638 height 26
paste textarea "proper not working get this DueDate [DATE] 16:10:56.2300000"
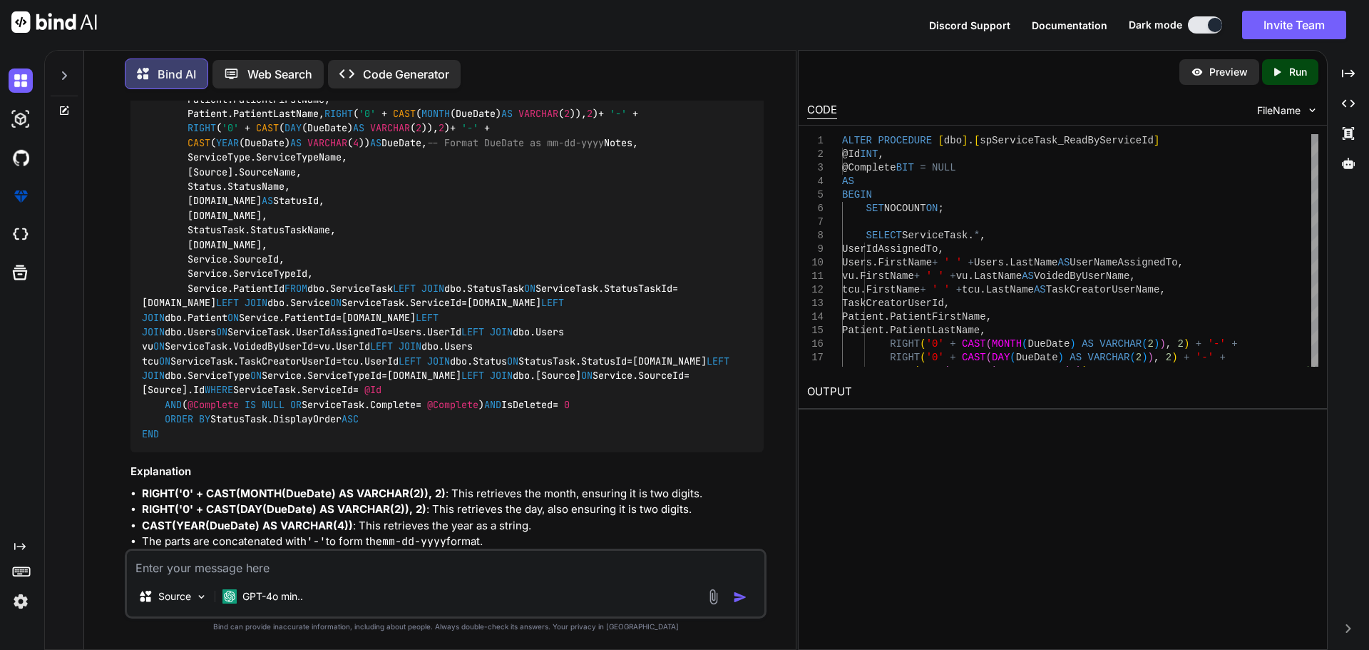
scroll to position [2787, 0]
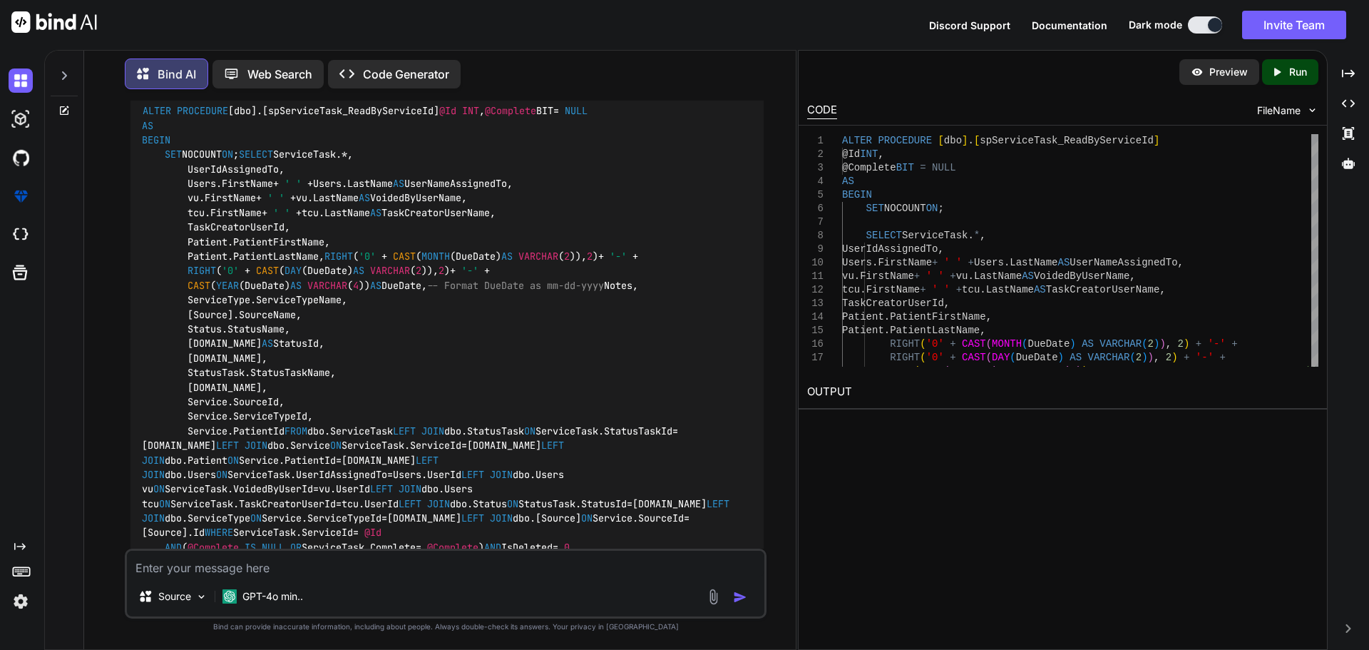
click at [230, 581] on div "Source GPT-4o min.." at bounding box center [446, 583] width 642 height 70
click at [230, 566] on textarea at bounding box center [446, 564] width 638 height 26
paste textarea "USE [MasterCare-HLTR-Dev] GO /****** Object: StoredProcedure [dbo].[spServiceTa…"
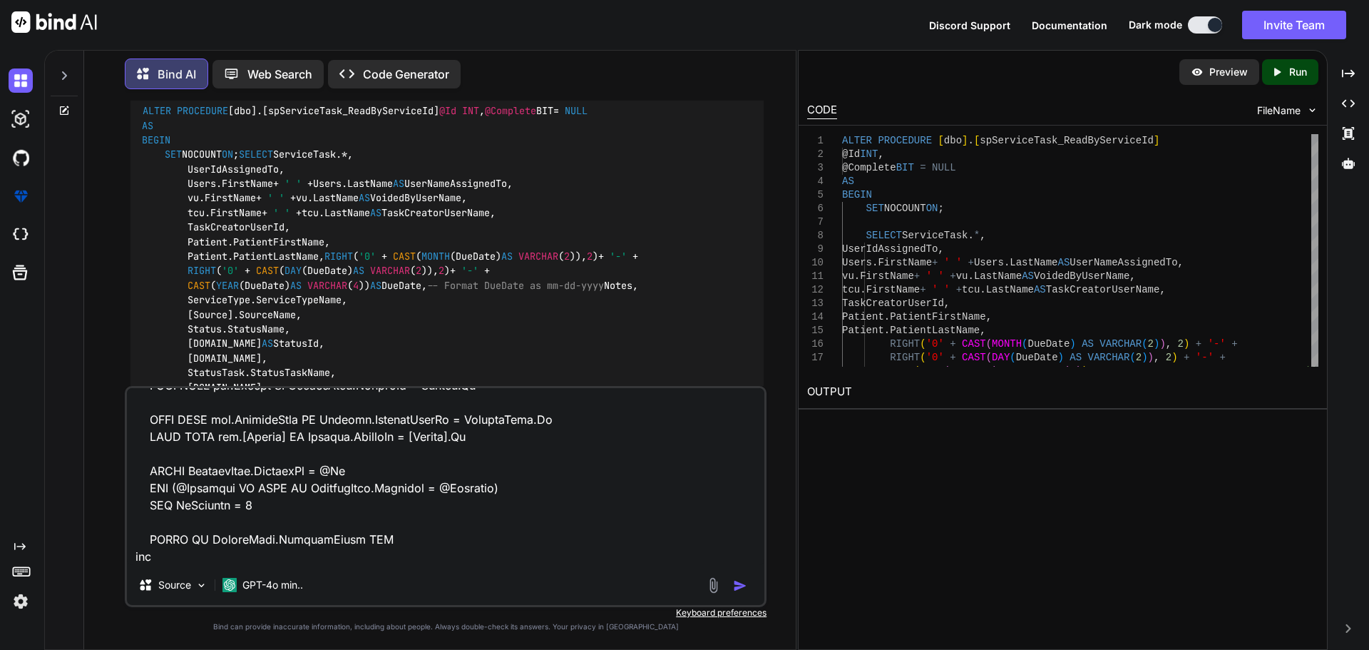
scroll to position [3001, 0]
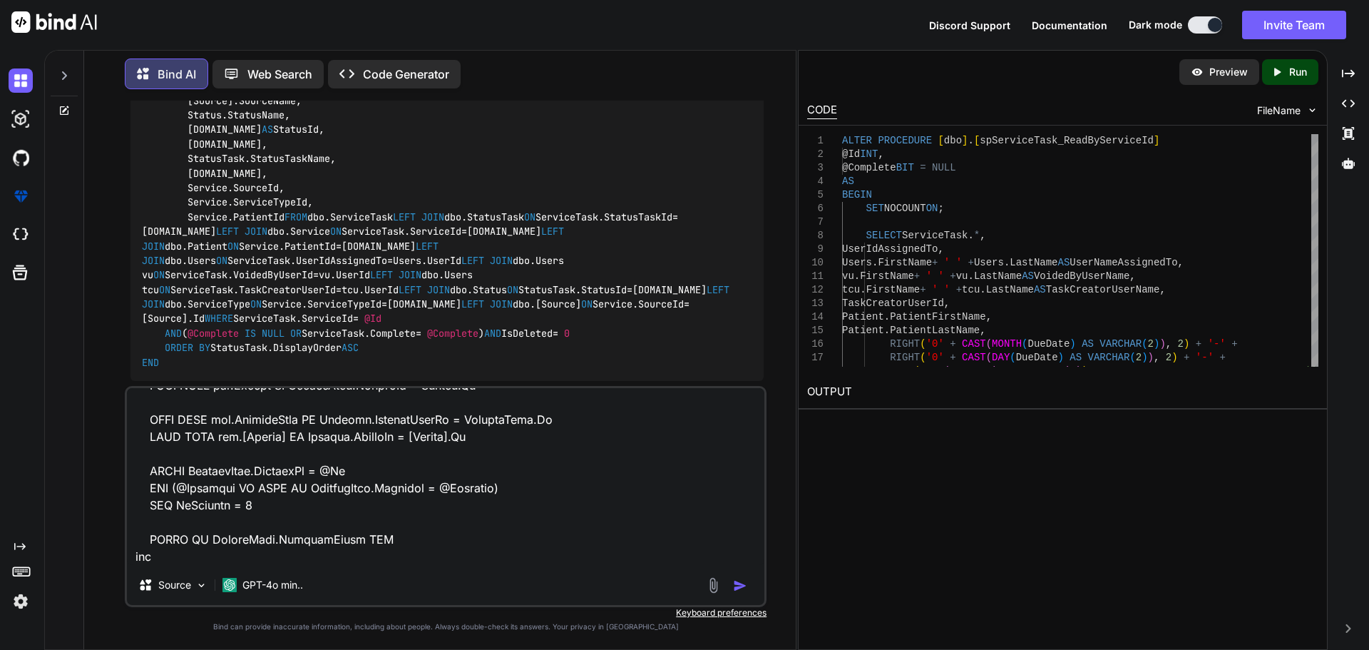
drag, startPoint x: 678, startPoint y: 191, endPoint x: 520, endPoint y: 191, distance: 158.3
drag, startPoint x: 685, startPoint y: 190, endPoint x: 117, endPoint y: 196, distance: 568.5
click at [117, 196] on div "You as Bind AI It seems like your message got cut off. How can I assist you [DA…" at bounding box center [446, 375] width 700 height 548
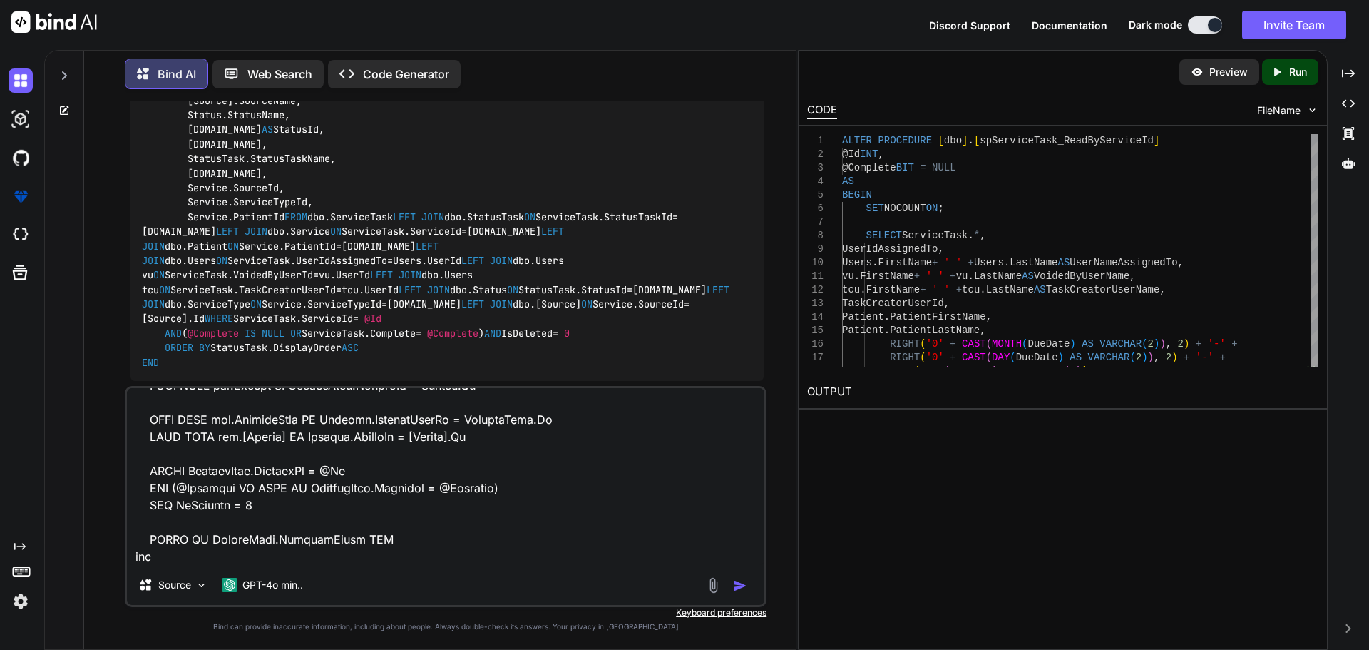
copy p "proper not working get this DueDate [DATE] 16:10:56.2300000 I need only format …"
click at [253, 546] on textarea at bounding box center [446, 476] width 638 height 177
paste textarea "proper not working get this DueDate [DATE] 16:10:56.2300000 I need only format …"
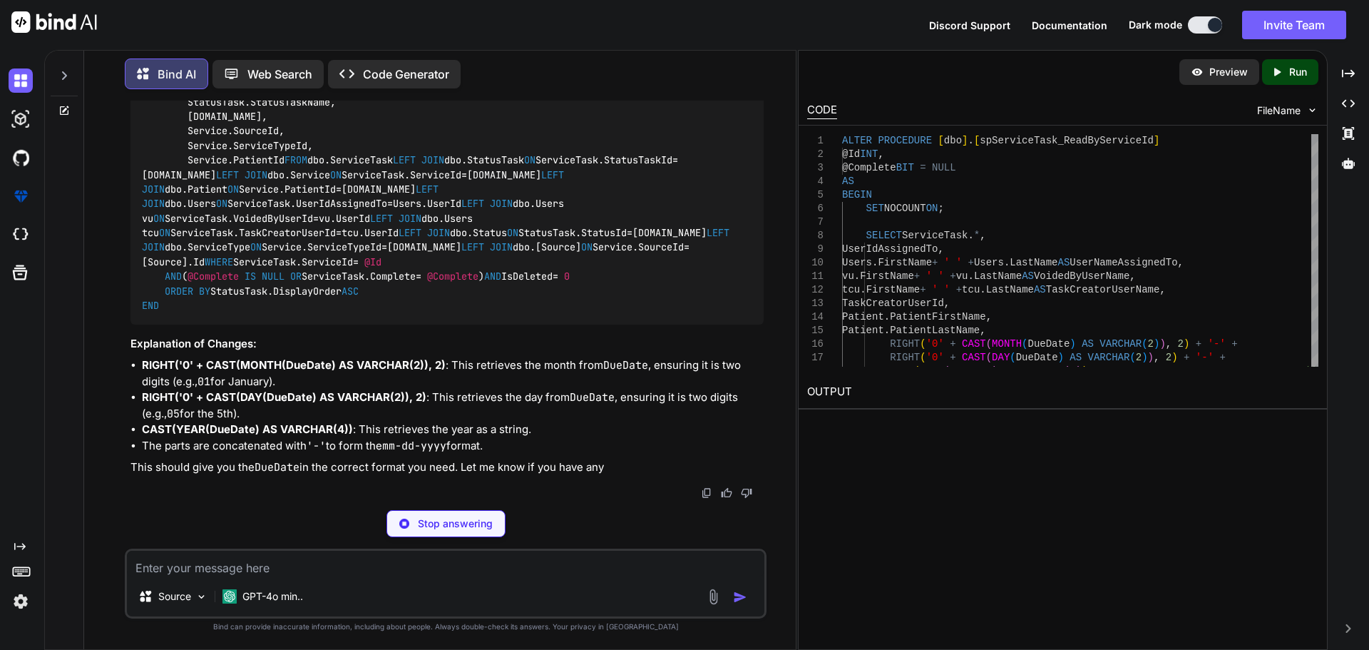
scroll to position [4862, 0]
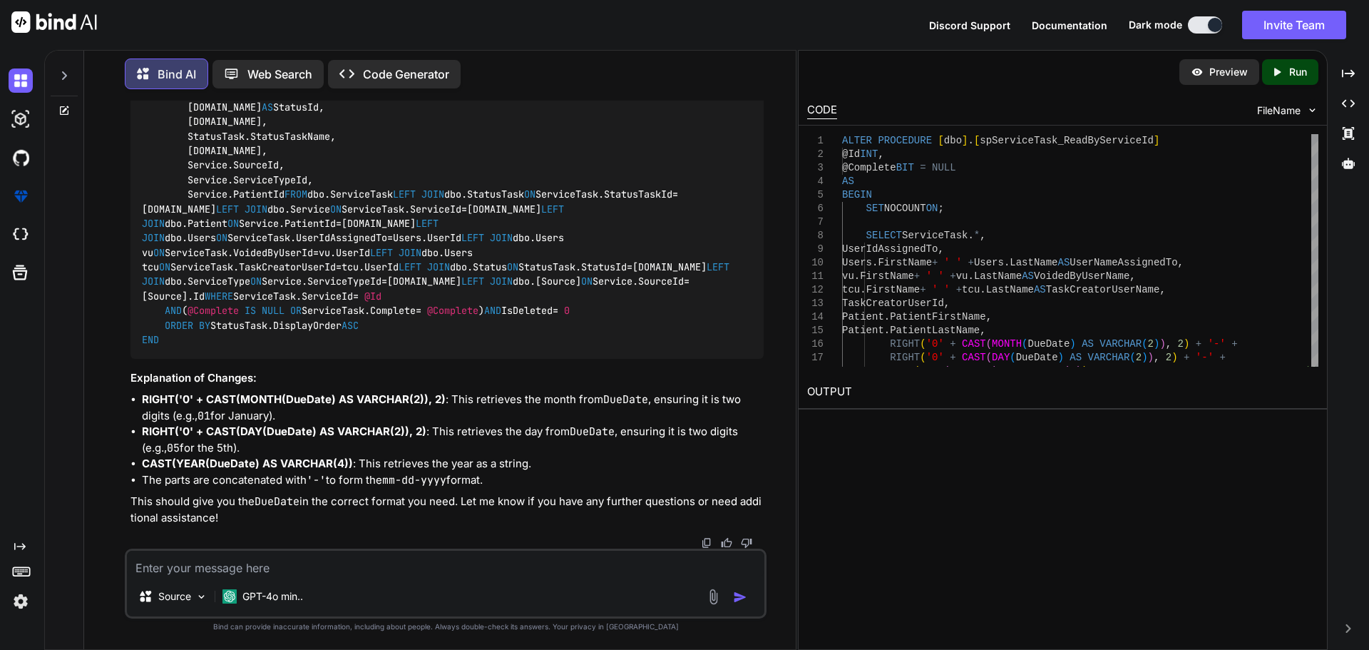
click at [376, 574] on textarea at bounding box center [446, 564] width 638 height 26
paste textarea "<PropertyColumn Property="a1 => [DOMAIN_NAME]" Title="Task Name" > <MudTextFiel…"
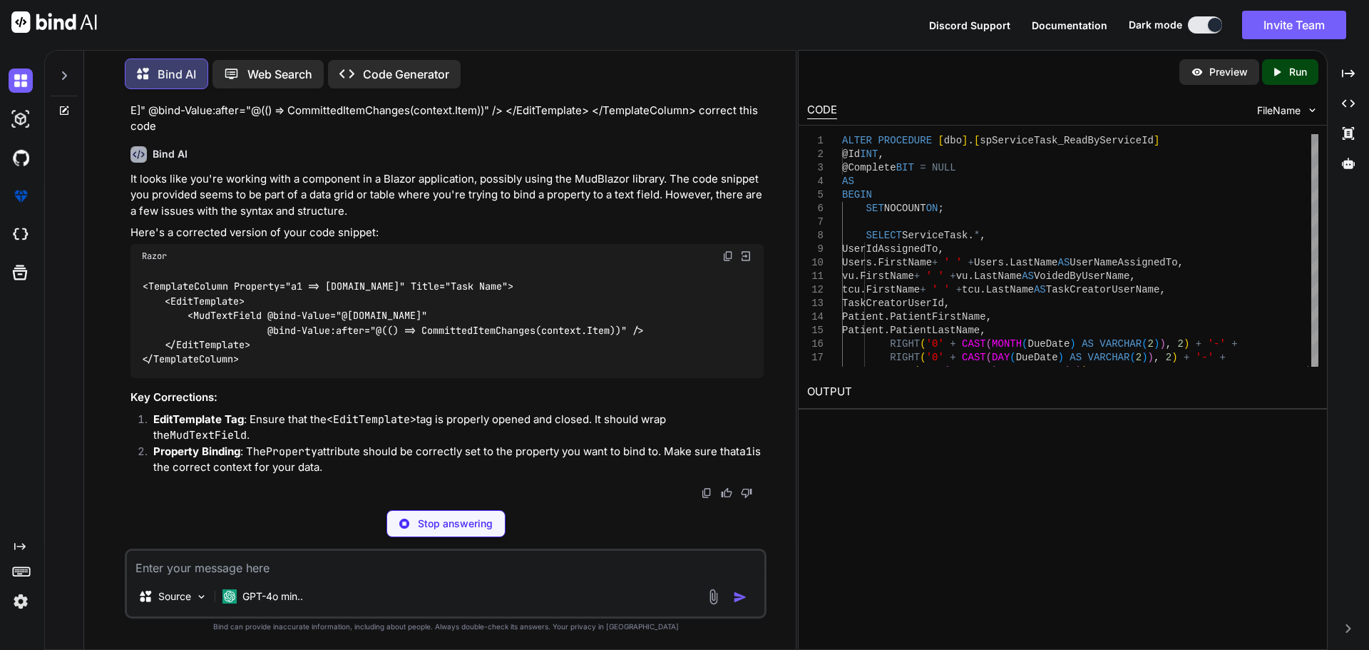
scroll to position [5362, 0]
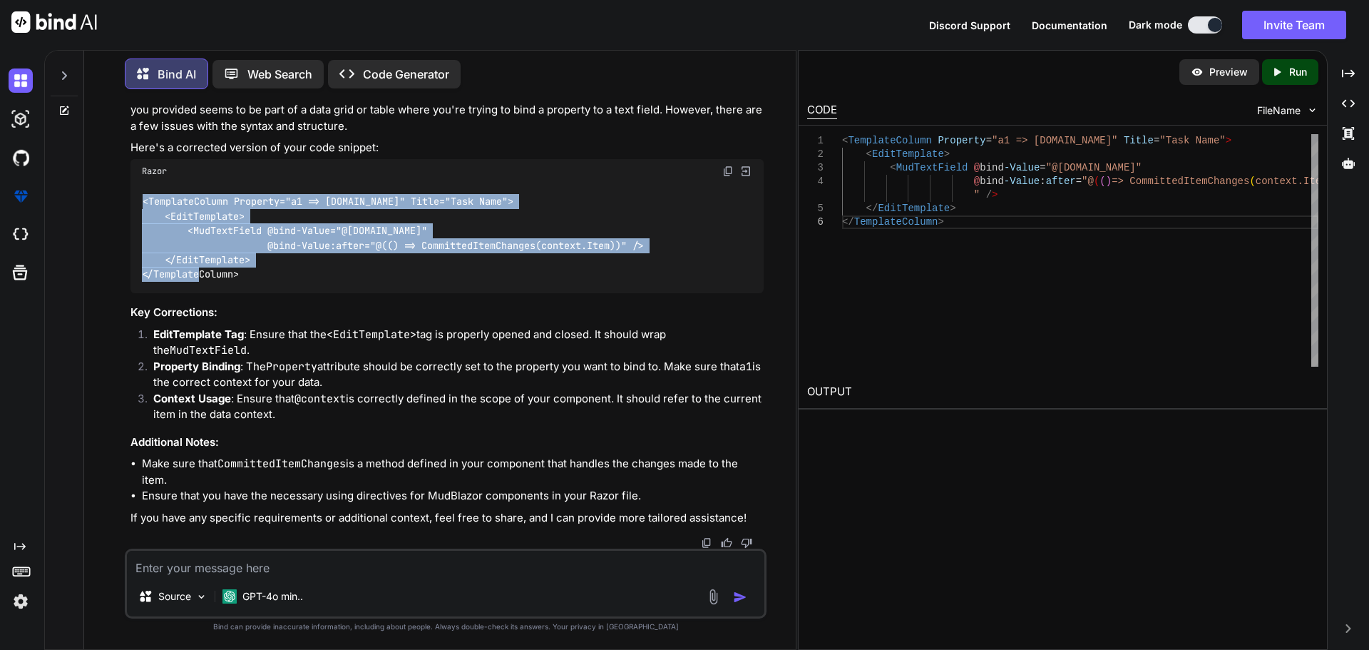
drag, startPoint x: 245, startPoint y: 338, endPoint x: 133, endPoint y: 267, distance: 132.8
click at [133, 267] on div "<TemplateColumn Property="a1 => [DOMAIN_NAME]" Title="Task Name"> <EditTemplate…" at bounding box center [447, 238] width 633 height 110
copy code "<TemplateColumn Property="a1 => [DOMAIN_NAME]" Title="Task Name"> <EditTemplate…"
